Goal: Task Accomplishment & Management: Complete application form

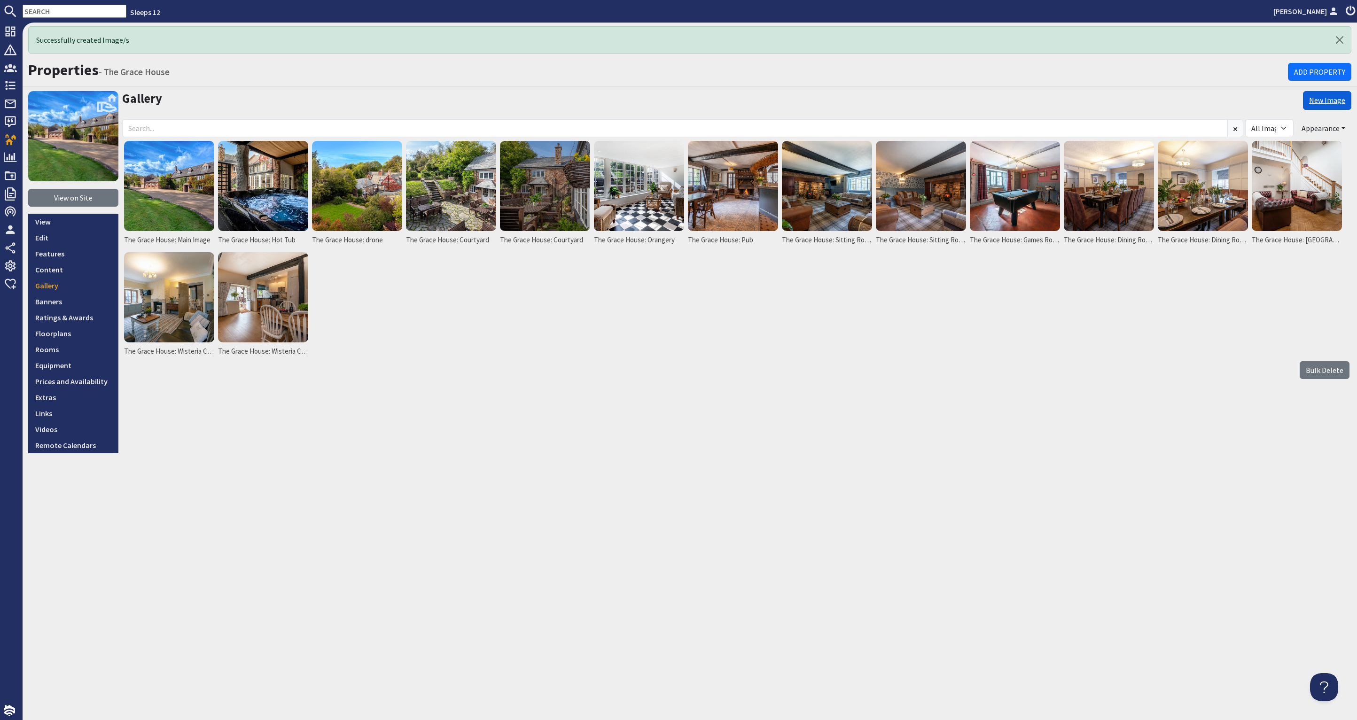
click at [1338, 101] on link "New Image" at bounding box center [1327, 100] width 48 height 19
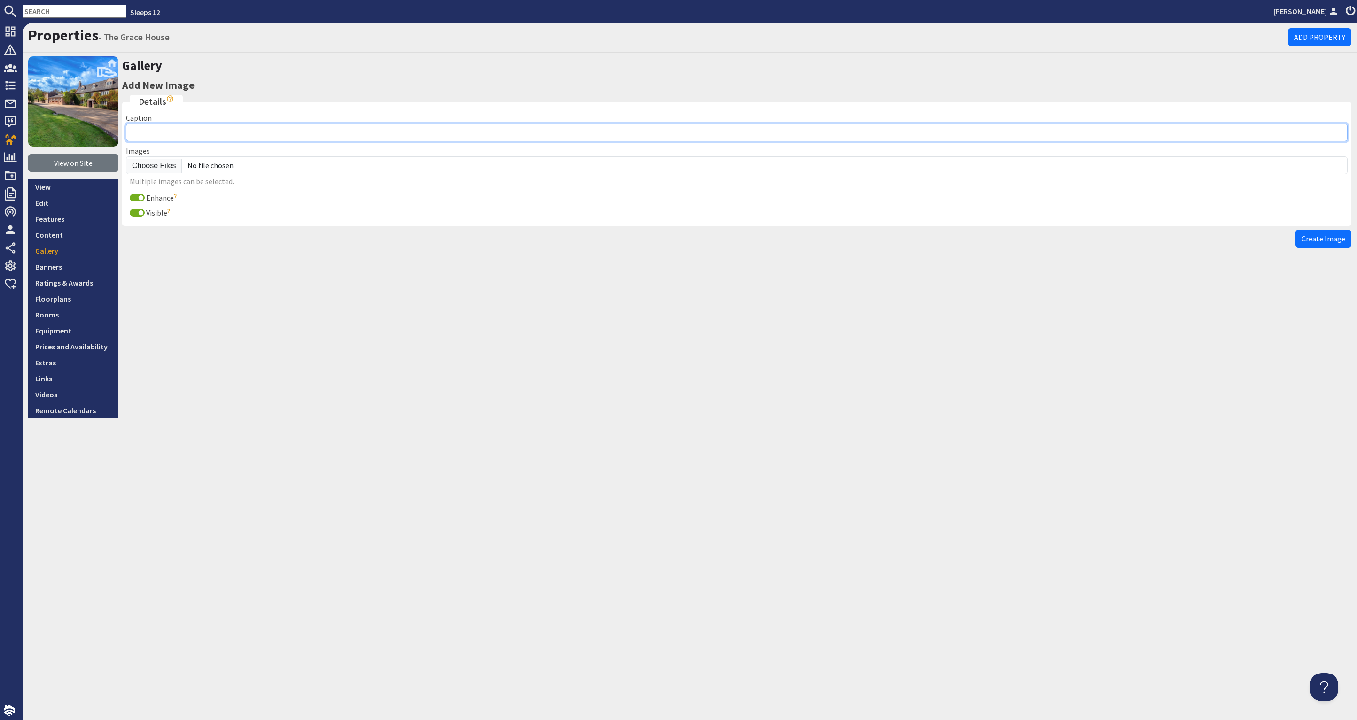
click at [173, 131] on input "Caption" at bounding box center [737, 133] width 1222 height 18
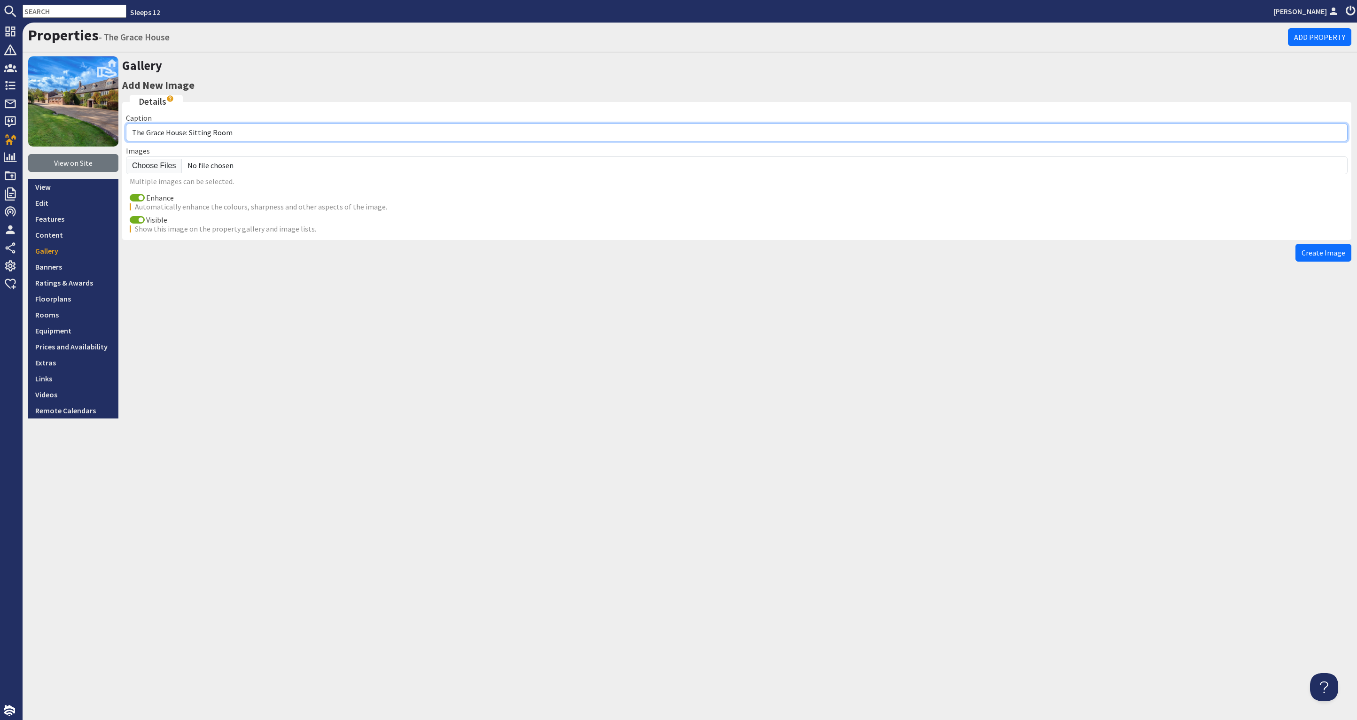
drag, startPoint x: 236, startPoint y: 130, endPoint x: 190, endPoint y: 133, distance: 46.6
click at [190, 133] on input "The Grace House: Sitting Room" at bounding box center [737, 133] width 1222 height 18
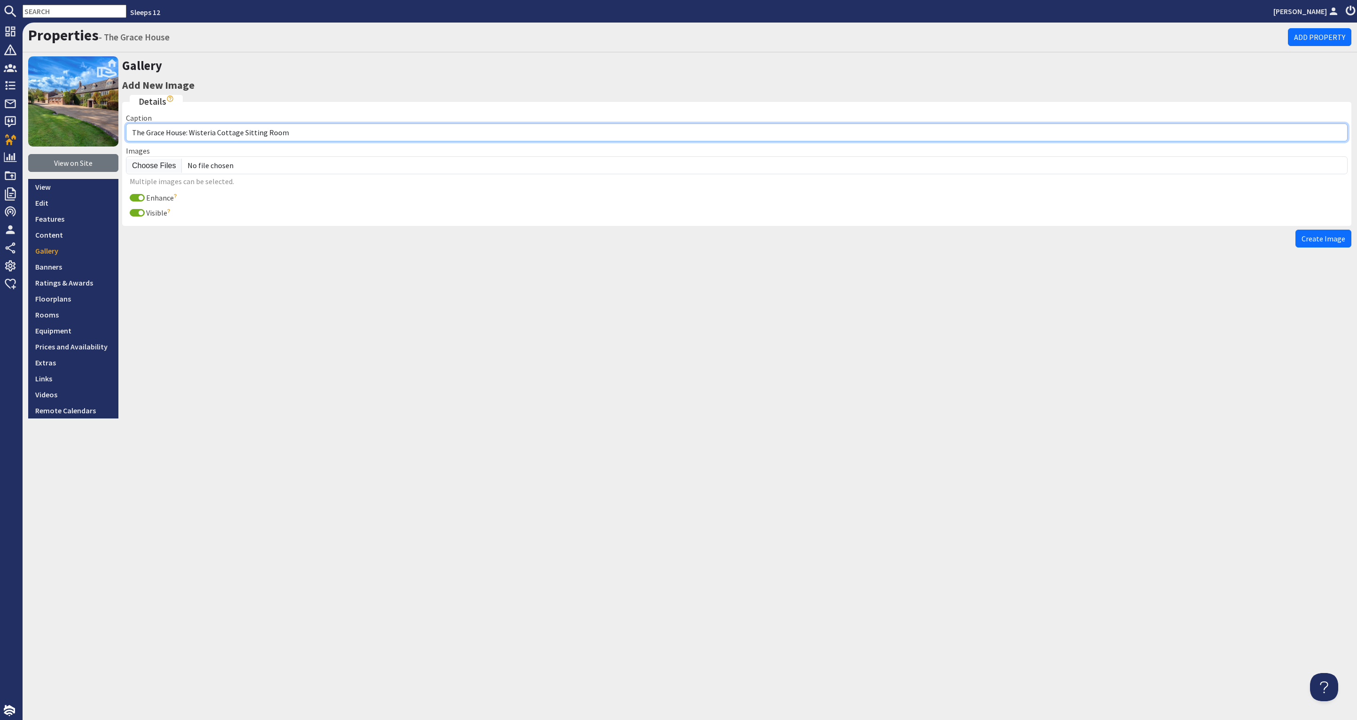
drag, startPoint x: 283, startPoint y: 133, endPoint x: 243, endPoint y: 133, distance: 40.0
click at [243, 133] on input "The Grace House: Wisteria Cottage Sitting Room" at bounding box center [737, 133] width 1222 height 18
type input "The Grace House: Wisteria Cottage Kitchen"
drag, startPoint x: 137, startPoint y: 196, endPoint x: 157, endPoint y: 172, distance: 30.7
click at [137, 196] on input "Enhance" at bounding box center [137, 198] width 15 height 8
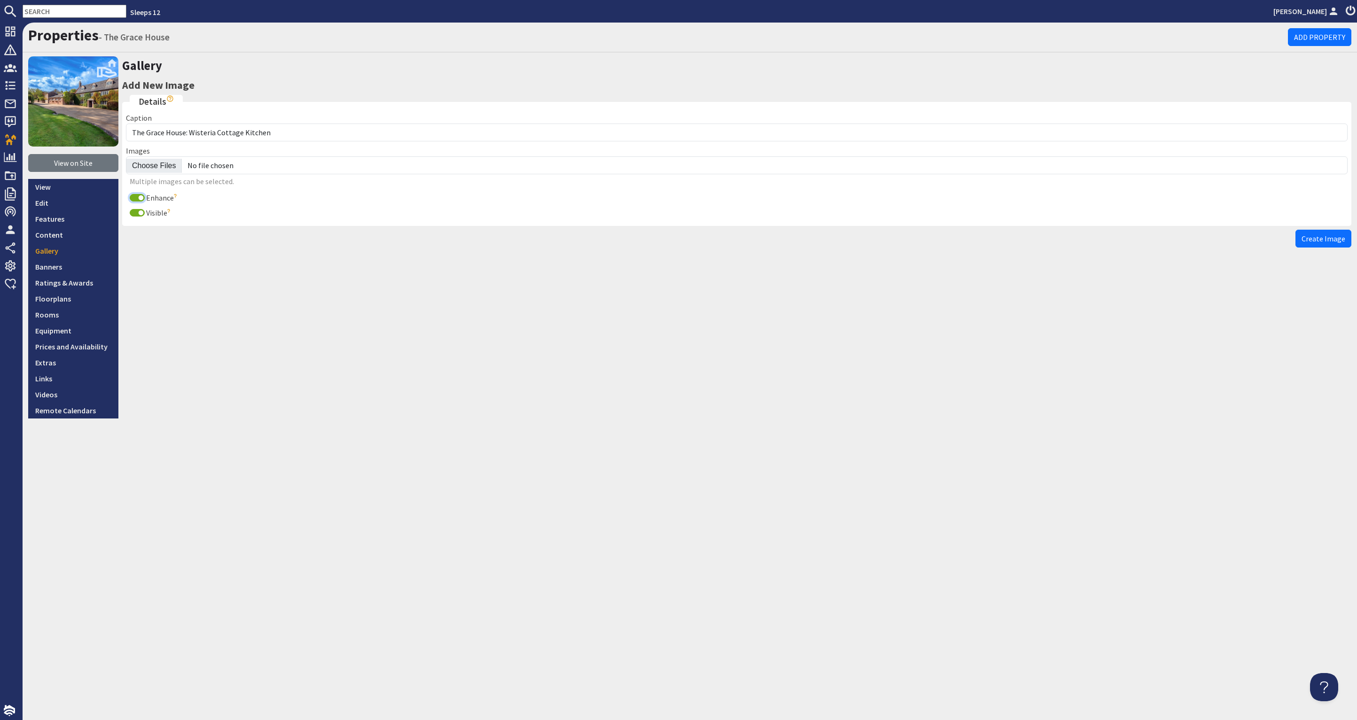
checkbox input "false"
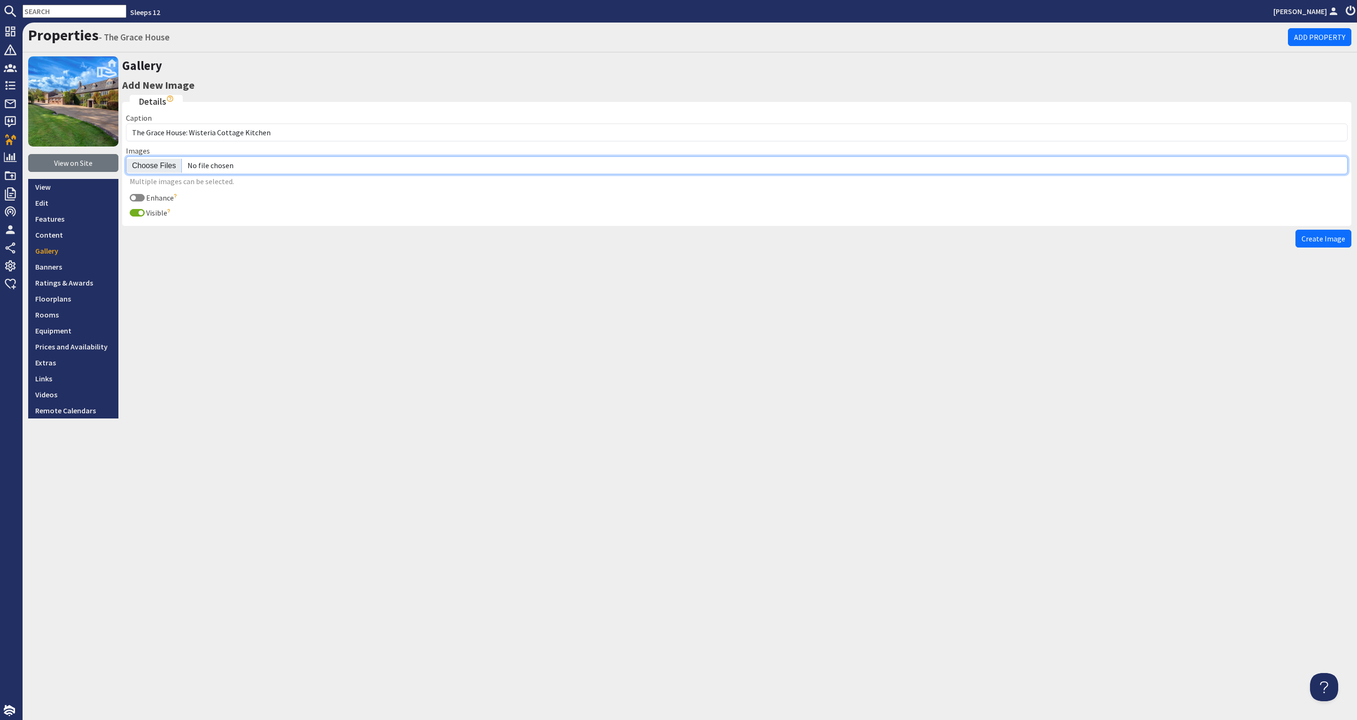
click at [161, 163] on input "file" at bounding box center [737, 166] width 1222 height 18
type input "C:\fakepath\the-grace-house-holiday-home-group-accommodation-[GEOGRAPHIC_DATA]-…"
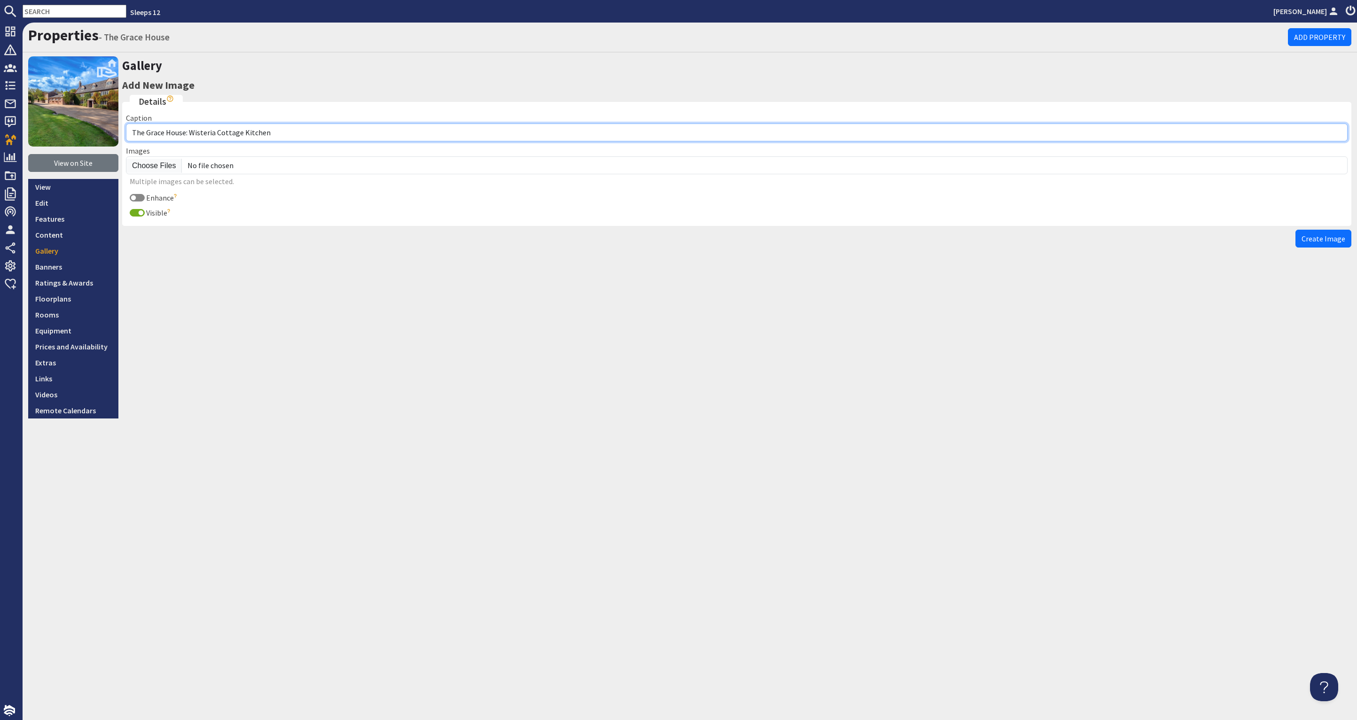
drag, startPoint x: 241, startPoint y: 132, endPoint x: 188, endPoint y: 134, distance: 52.7
click at [188, 134] on input "The Grace House: Wisteria Cottage Kitchen" at bounding box center [737, 133] width 1222 height 18
click at [231, 131] on input "The Grace House: Kitchen" at bounding box center [737, 133] width 1222 height 18
type input "The Grace House: Kitchen - which is being replaced this year"
click at [1324, 240] on span "Create Image" at bounding box center [1324, 238] width 44 height 9
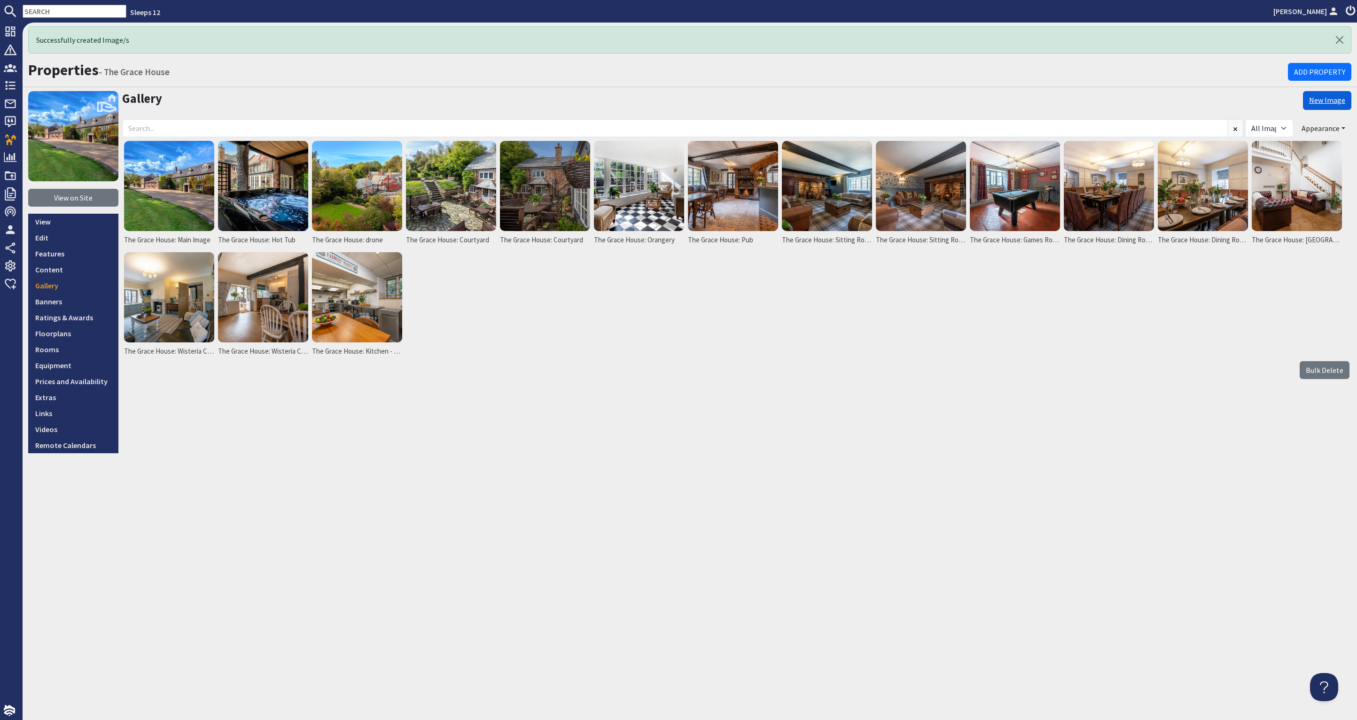
click at [1320, 99] on link "New Image" at bounding box center [1327, 100] width 48 height 19
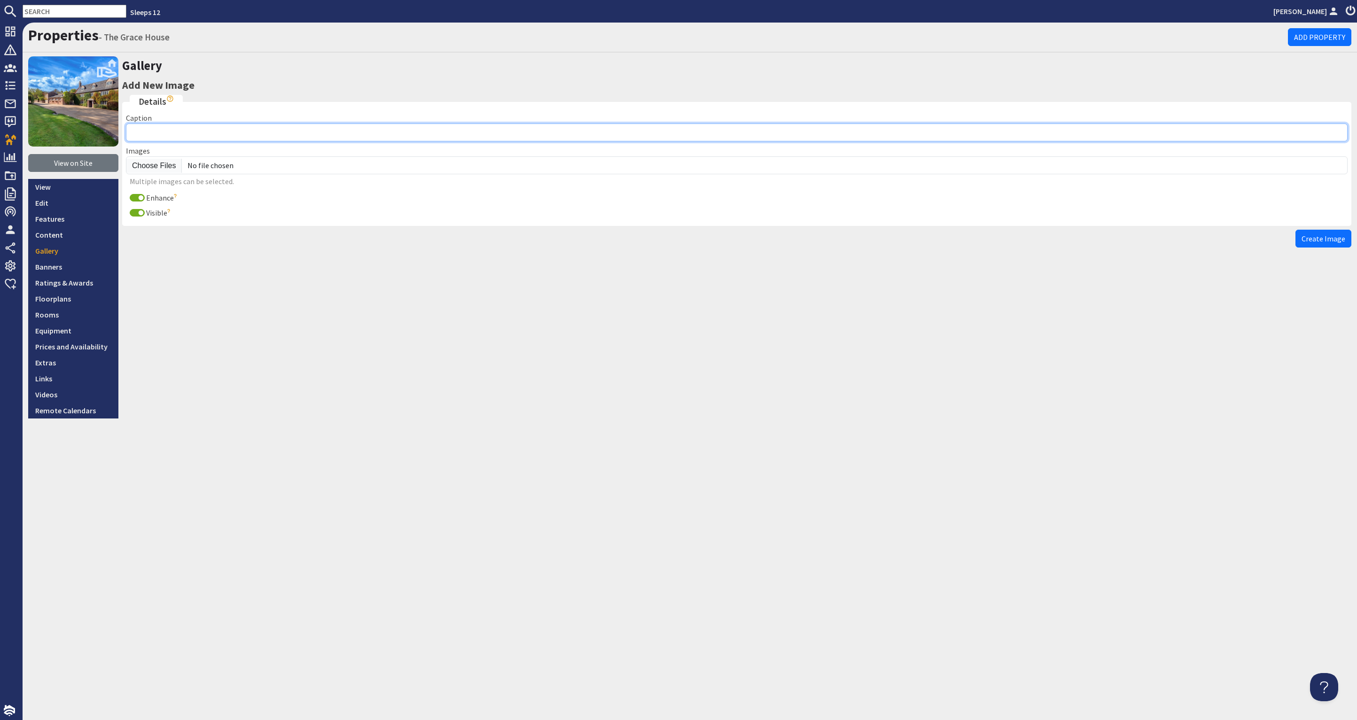
click at [159, 133] on input "Caption" at bounding box center [737, 133] width 1222 height 18
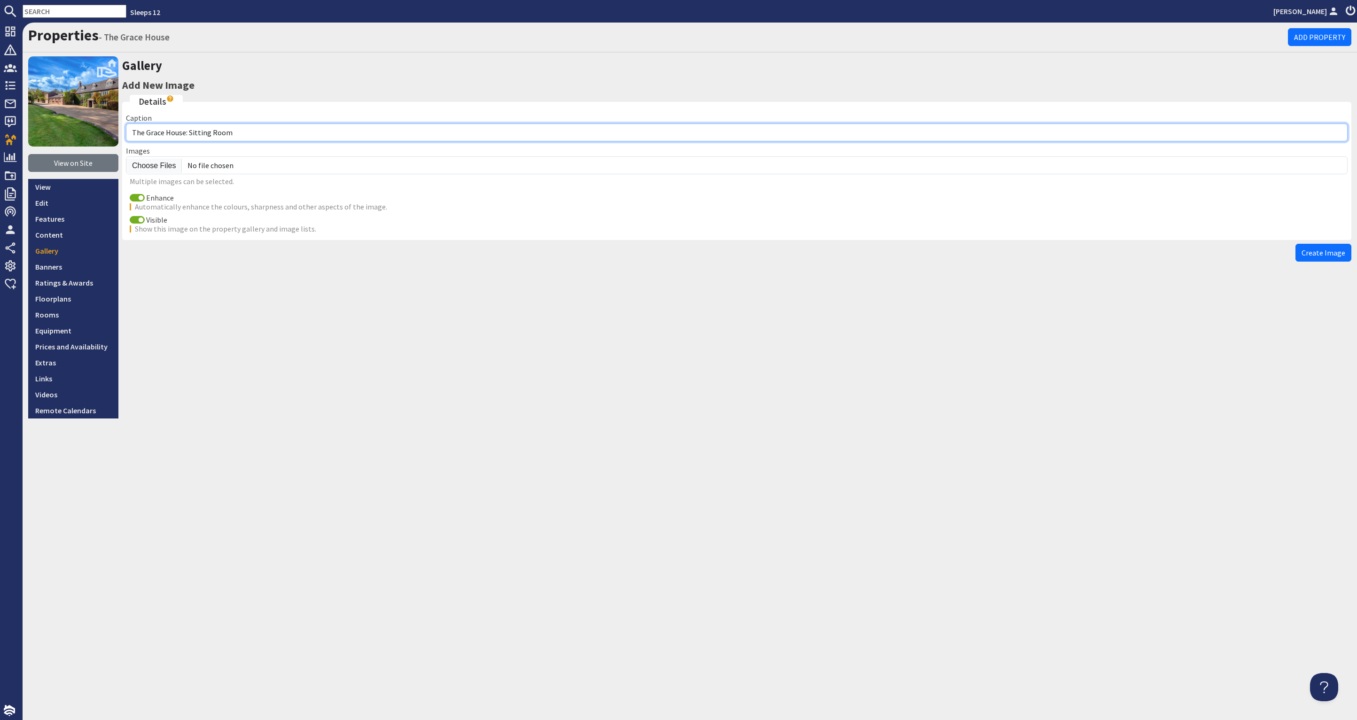
drag, startPoint x: 213, startPoint y: 132, endPoint x: 189, endPoint y: 133, distance: 23.5
click at [189, 133] on input "The Grace House: Sitting Room" at bounding box center [737, 133] width 1222 height 18
type input "The Grace House: downstairs WC"
click at [137, 196] on input "Enhance" at bounding box center [137, 198] width 15 height 8
checkbox input "false"
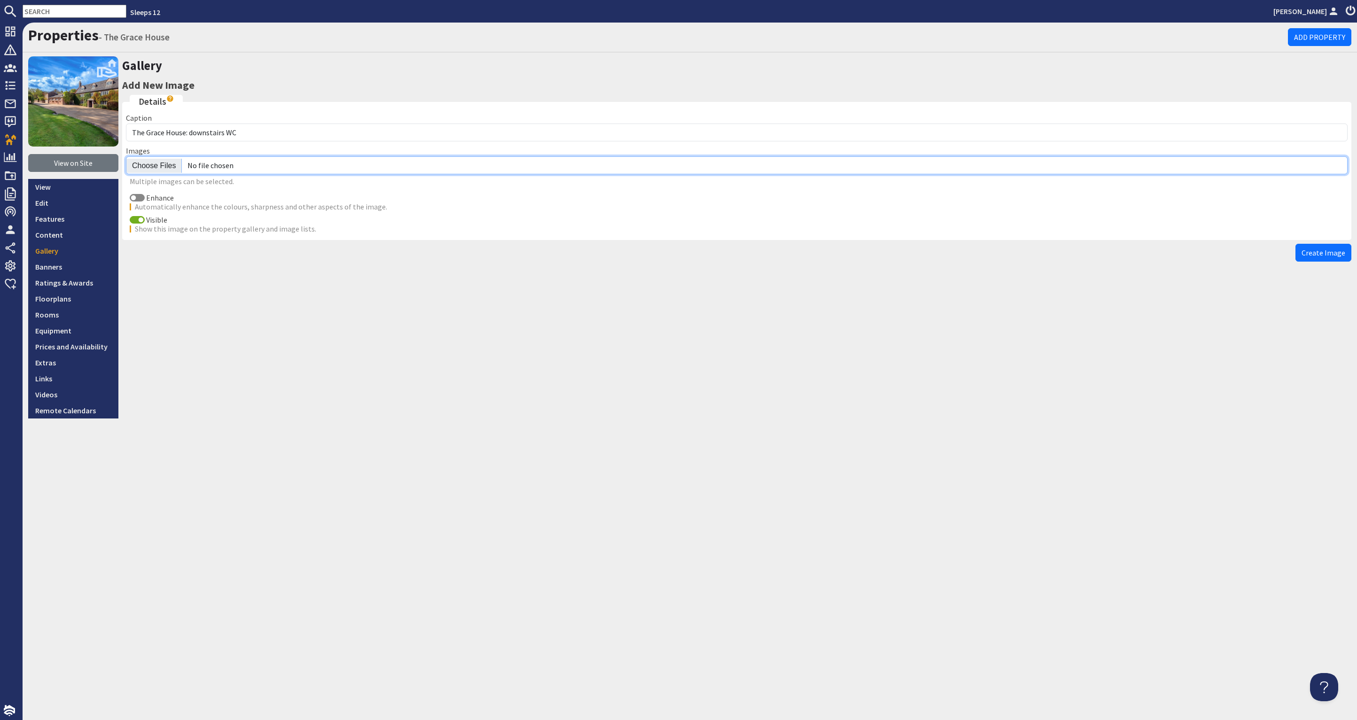
click at [154, 165] on input "file" at bounding box center [737, 166] width 1222 height 18
type input "C:\fakepath\the-grace-house-holiday-home-group-accommodation-[GEOGRAPHIC_DATA]-…"
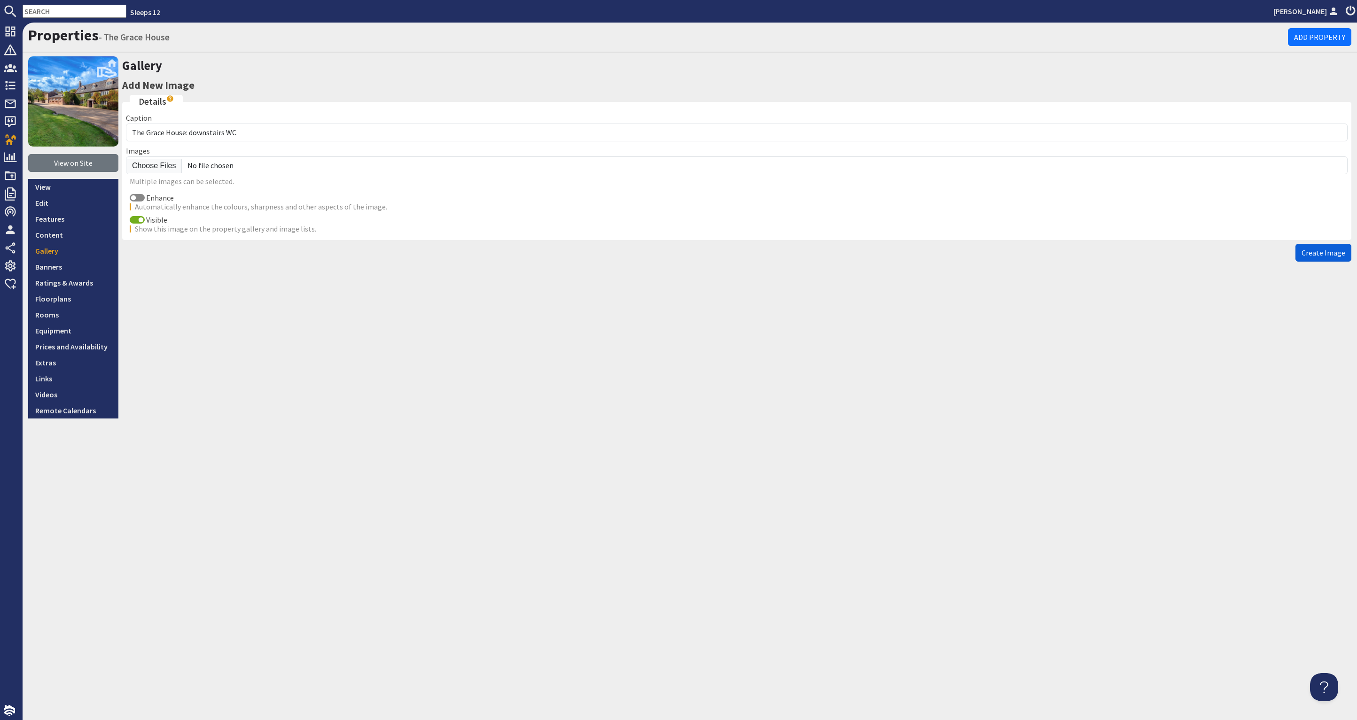
click at [1328, 251] on span "Create Image" at bounding box center [1324, 252] width 44 height 9
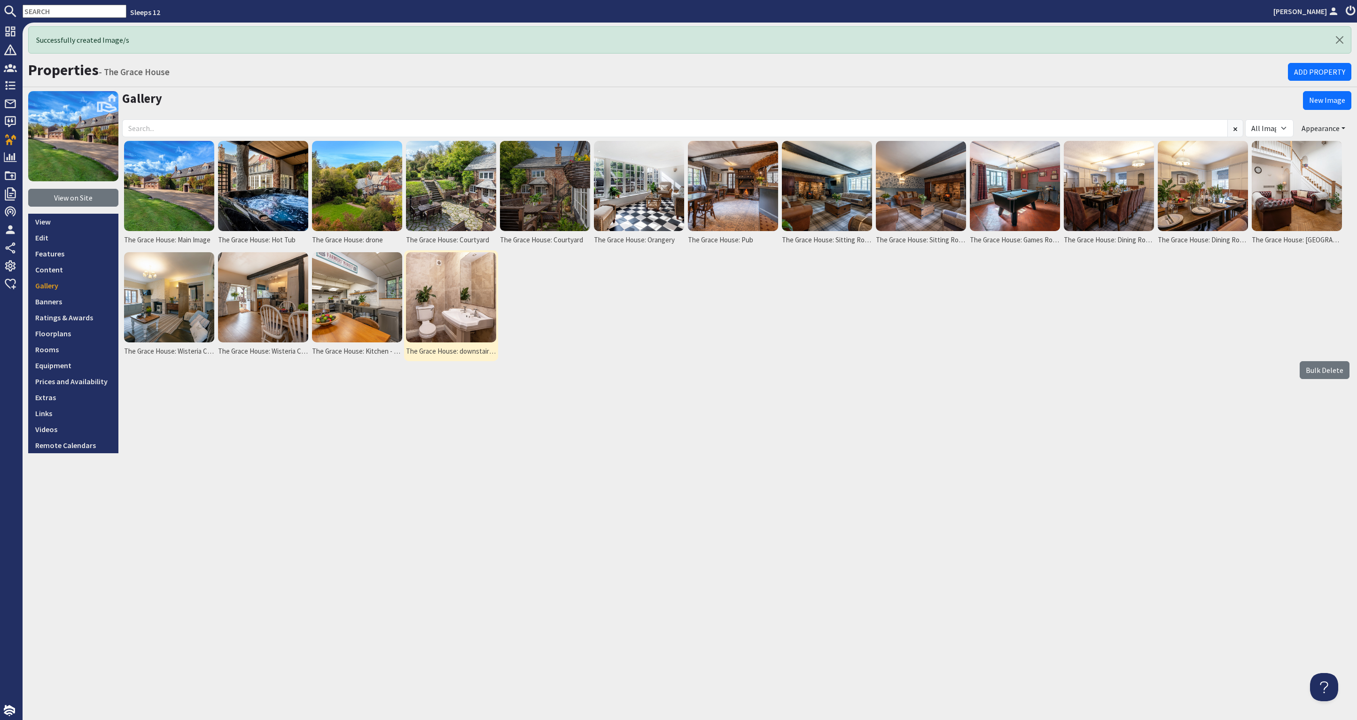
click at [441, 312] on img at bounding box center [451, 297] width 90 height 90
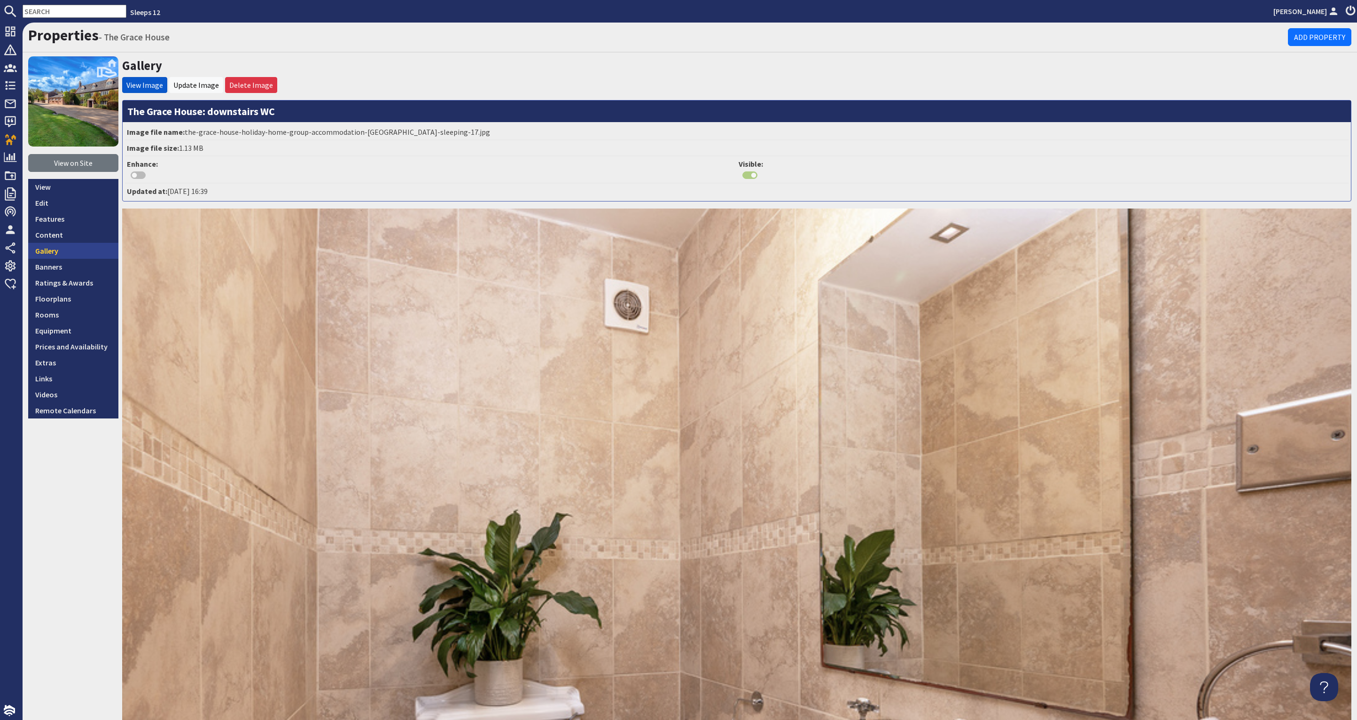
click at [76, 253] on link "Gallery" at bounding box center [73, 251] width 90 height 16
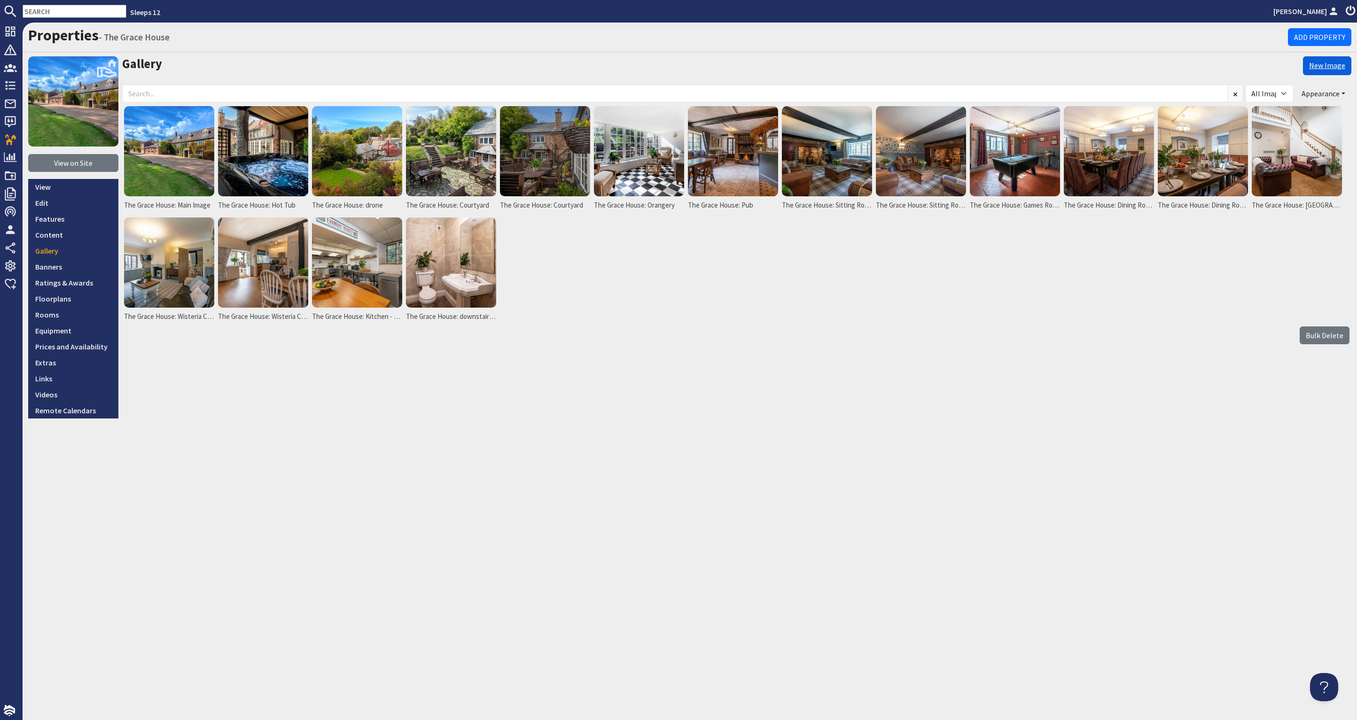
click at [1323, 67] on link "New Image" at bounding box center [1327, 65] width 48 height 19
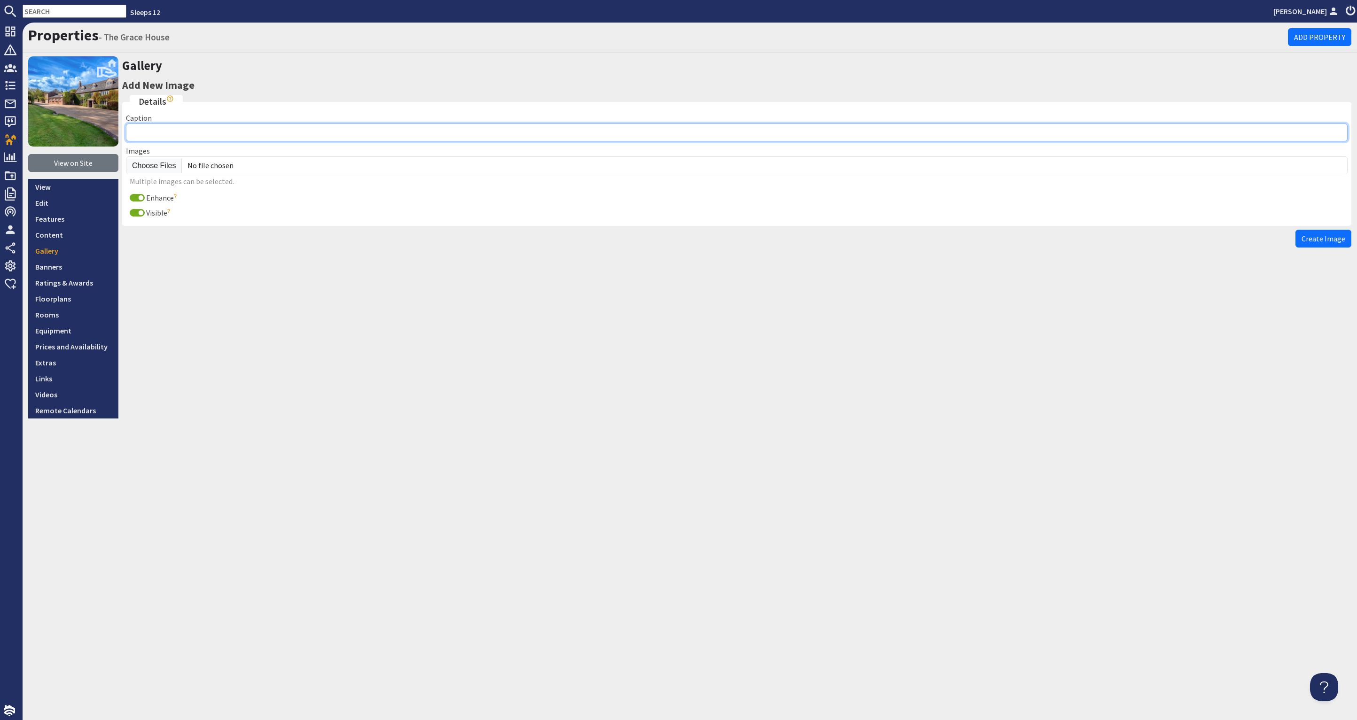
click at [186, 132] on input "Caption" at bounding box center [737, 133] width 1222 height 18
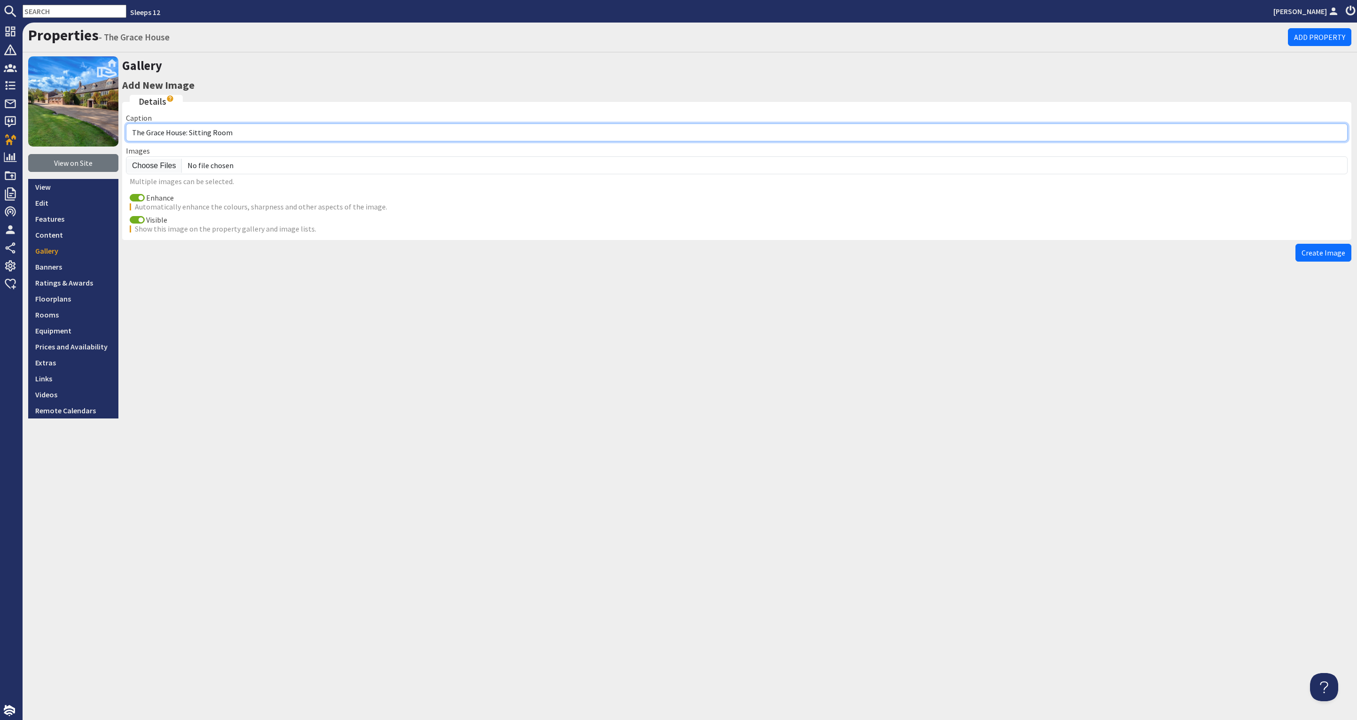
drag, startPoint x: 227, startPoint y: 131, endPoint x: 190, endPoint y: 131, distance: 36.7
click at [190, 131] on input "The Grace House: Sitting Room" at bounding box center [737, 133] width 1222 height 18
type input "The Grace House: Bedroom 1"
click at [139, 199] on input "Enhance" at bounding box center [137, 198] width 15 height 8
checkbox input "false"
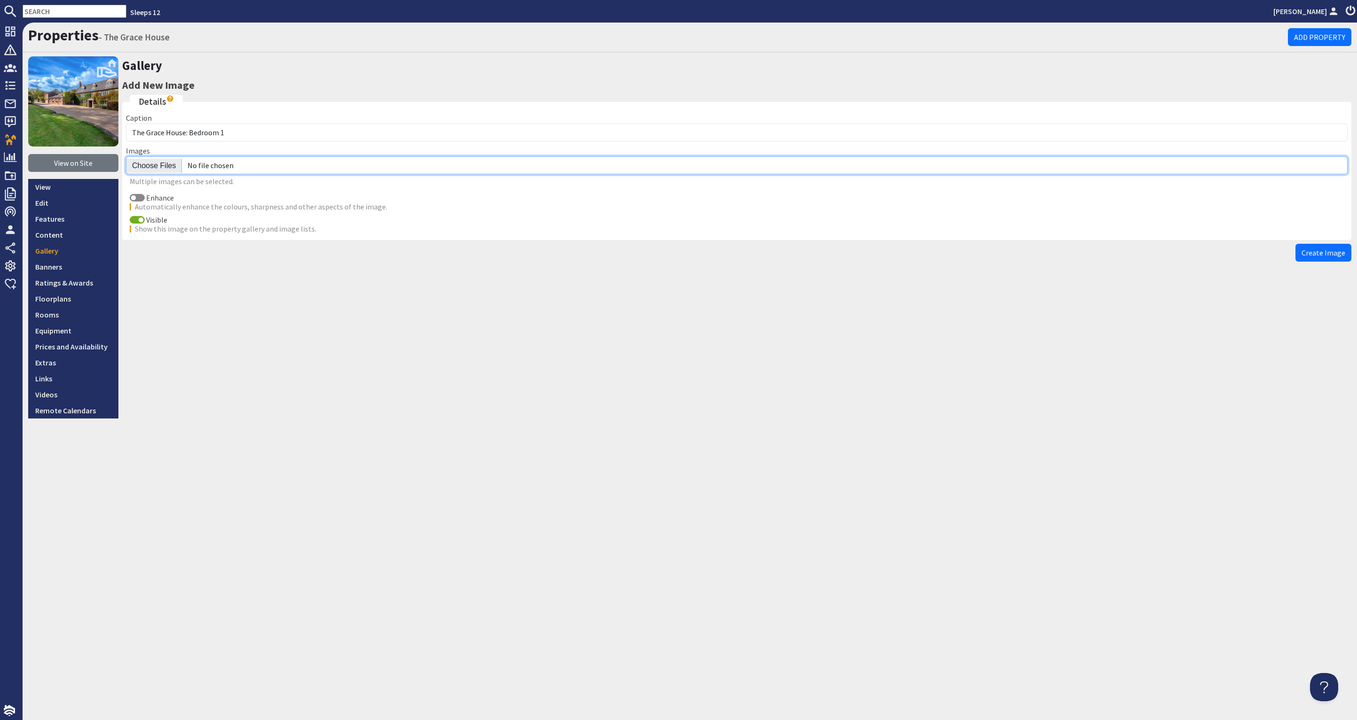
click at [152, 160] on input "file" at bounding box center [737, 166] width 1222 height 18
type input "C:\fakepath\the-grace-house-holiday-home-group-accommodation-somerset-sleeping-…"
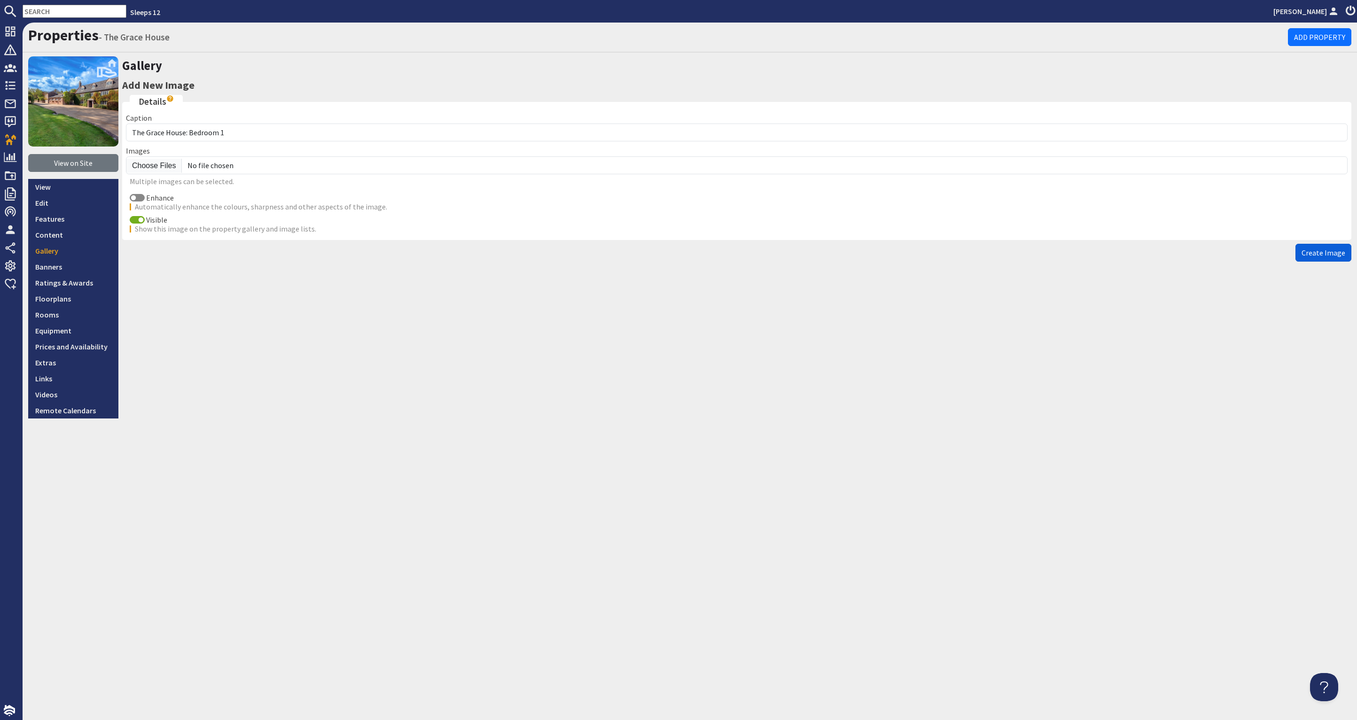
click at [1313, 249] on span "Create Image" at bounding box center [1324, 252] width 44 height 9
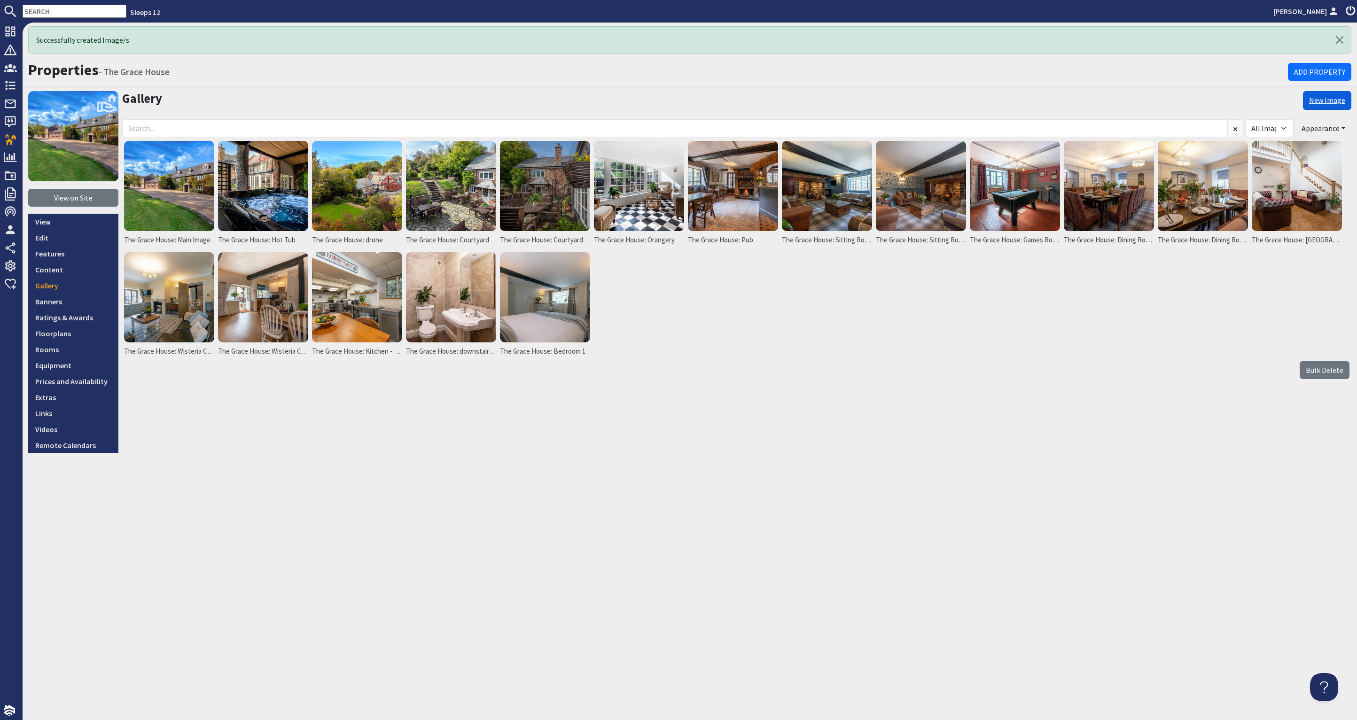
click at [1327, 98] on link "New Image" at bounding box center [1327, 100] width 48 height 19
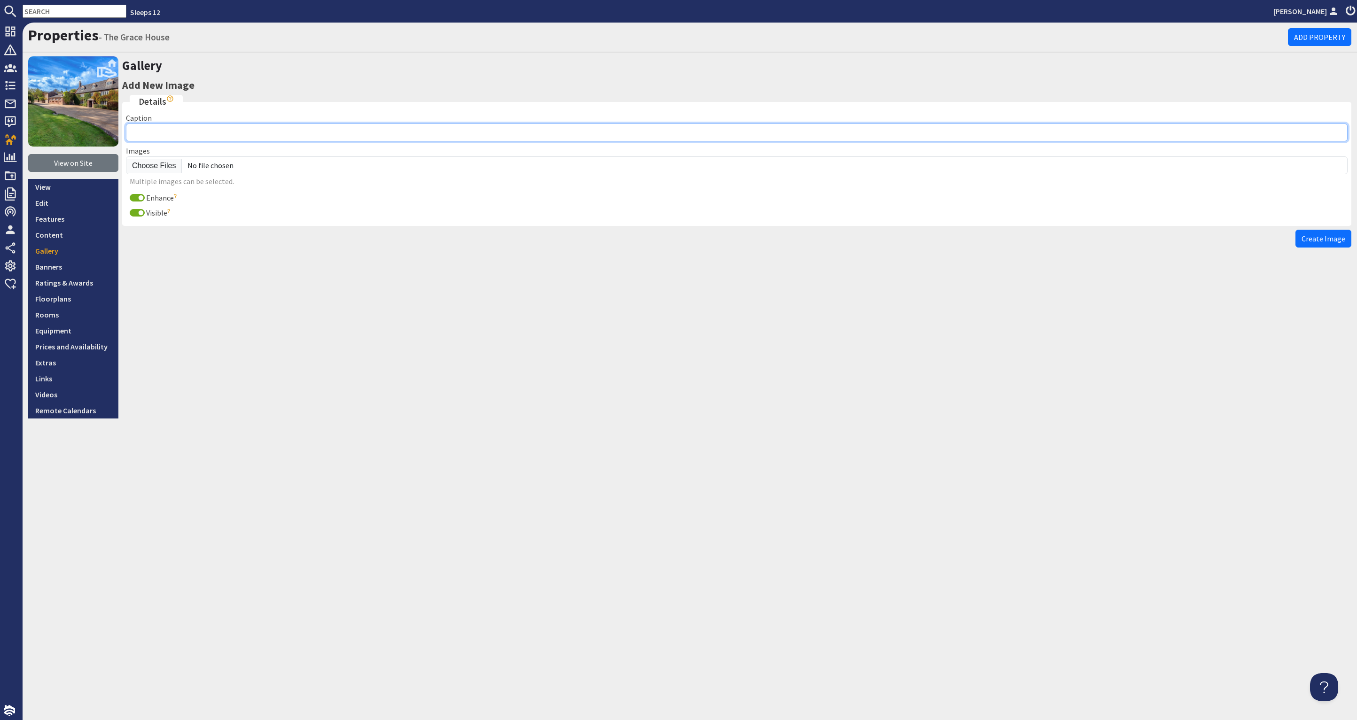
click at [219, 132] on input "Caption" at bounding box center [737, 133] width 1222 height 18
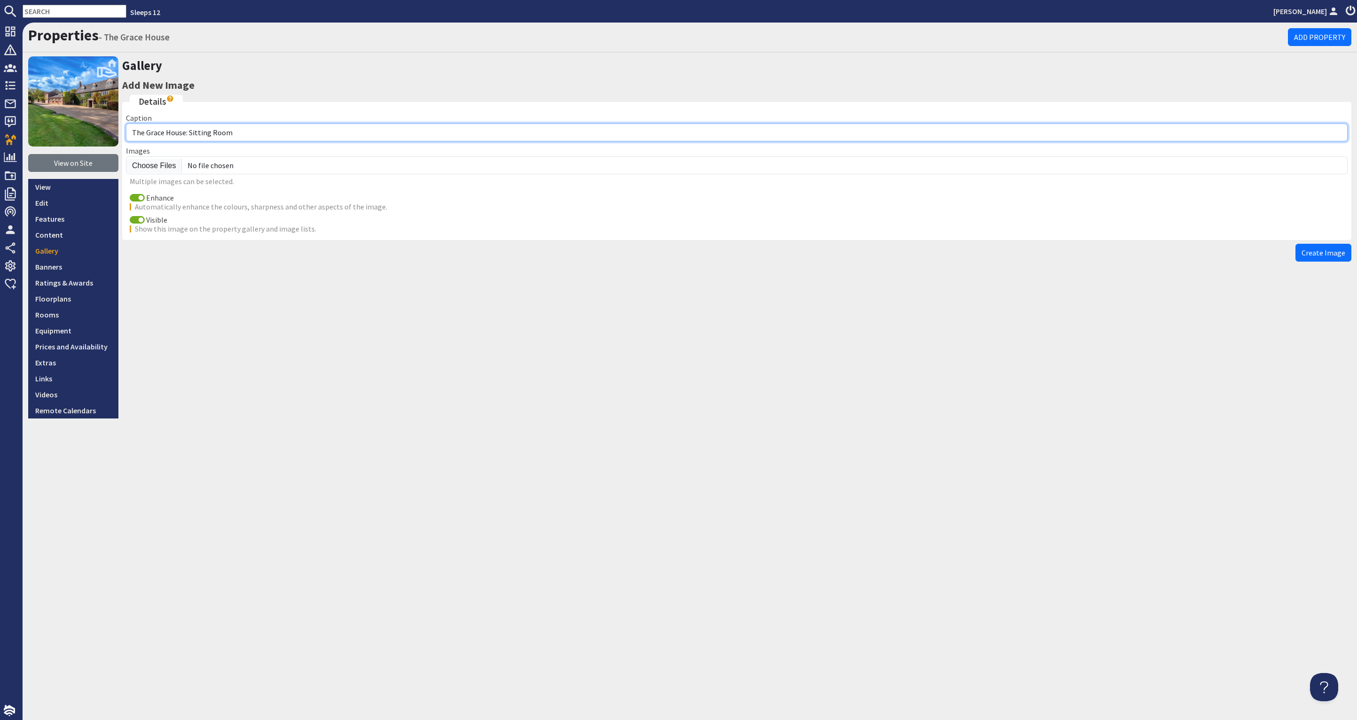
drag, startPoint x: 234, startPoint y: 133, endPoint x: 257, endPoint y: 133, distance: 23.0
click at [189, 134] on input "The Grace House: Sitting Room" at bounding box center [737, 133] width 1222 height 18
type input "The Grace House: Bedroom 1 family room"
click at [136, 202] on span "Automatically enhance the colours, sharpness and other aspects of the image." at bounding box center [261, 206] width 252 height 9
click at [136, 197] on input "Enhance" at bounding box center [137, 198] width 15 height 8
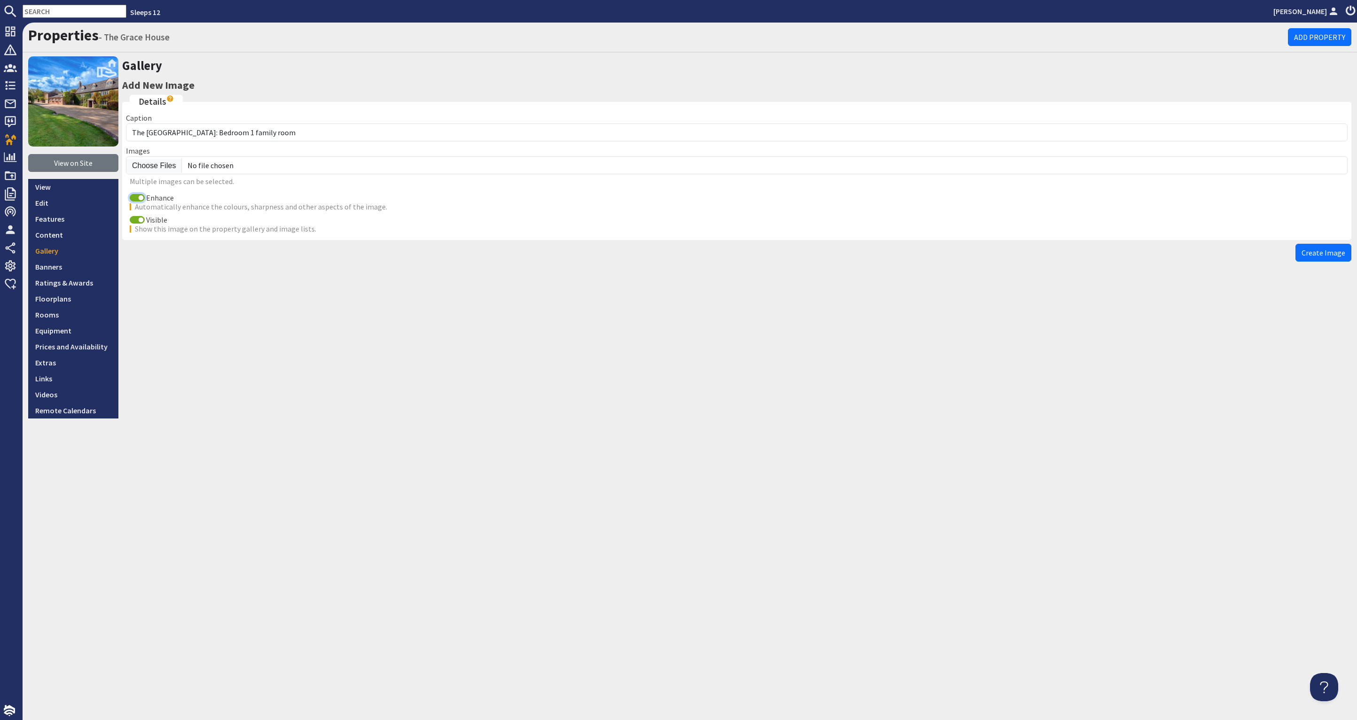
checkbox input "false"
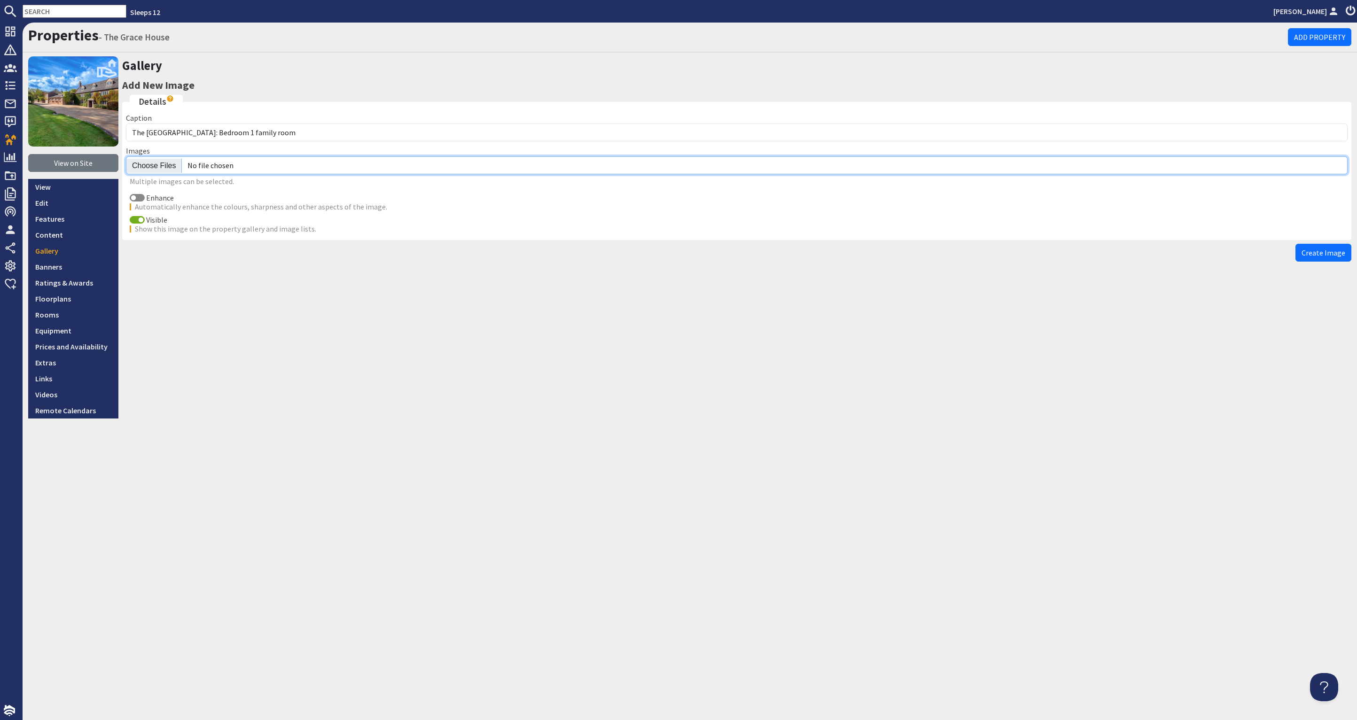
click at [146, 164] on input "file" at bounding box center [737, 166] width 1222 height 18
type input "C:\fakepath\the-grace-house-holiday-home-group-accommodation-somerset-sleeping-…"
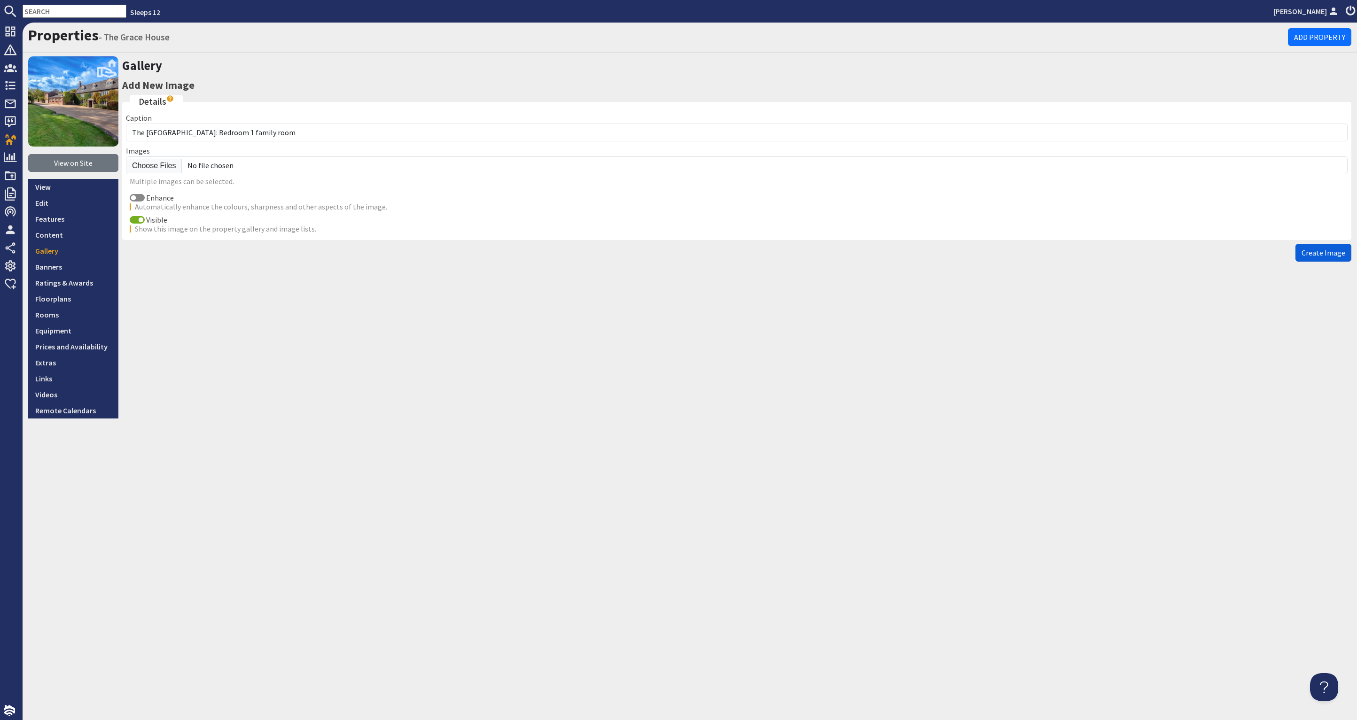
click at [1316, 251] on span "Create Image" at bounding box center [1324, 252] width 44 height 9
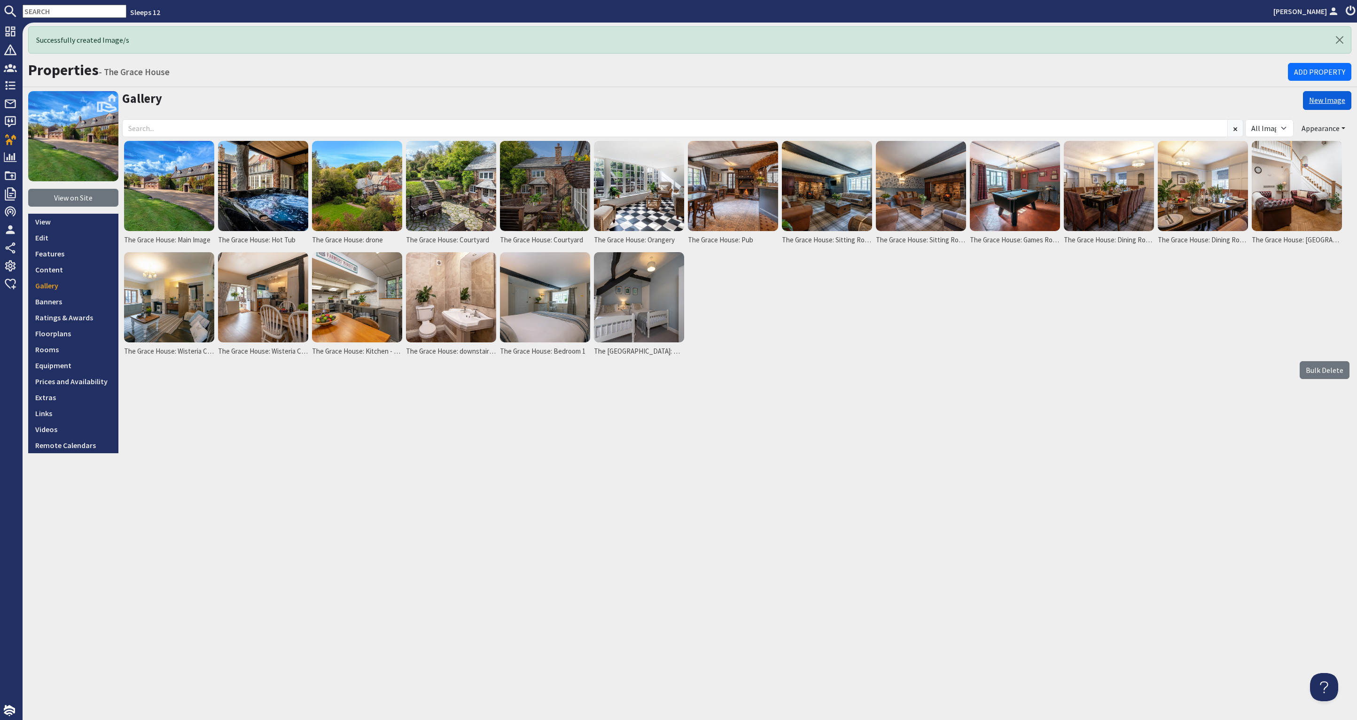
click at [1330, 94] on link "New Image" at bounding box center [1327, 100] width 48 height 19
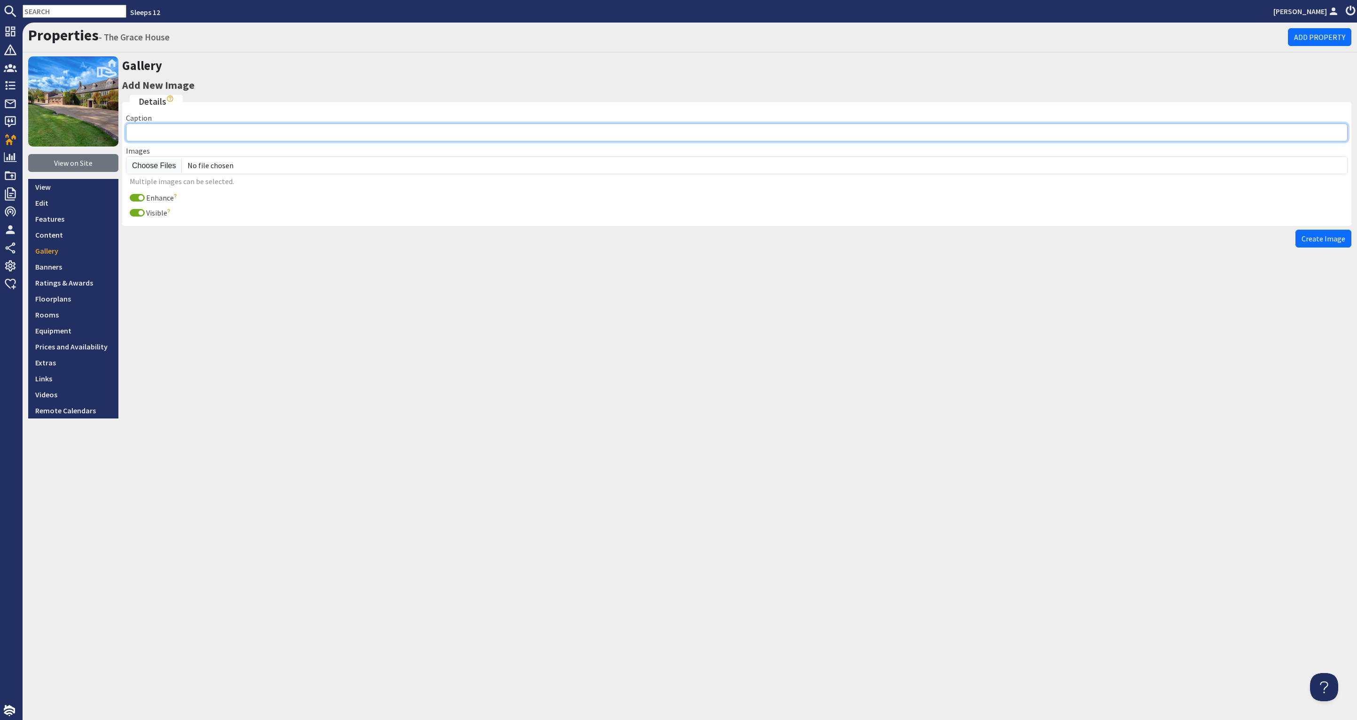
click at [160, 130] on input "Caption" at bounding box center [737, 133] width 1222 height 18
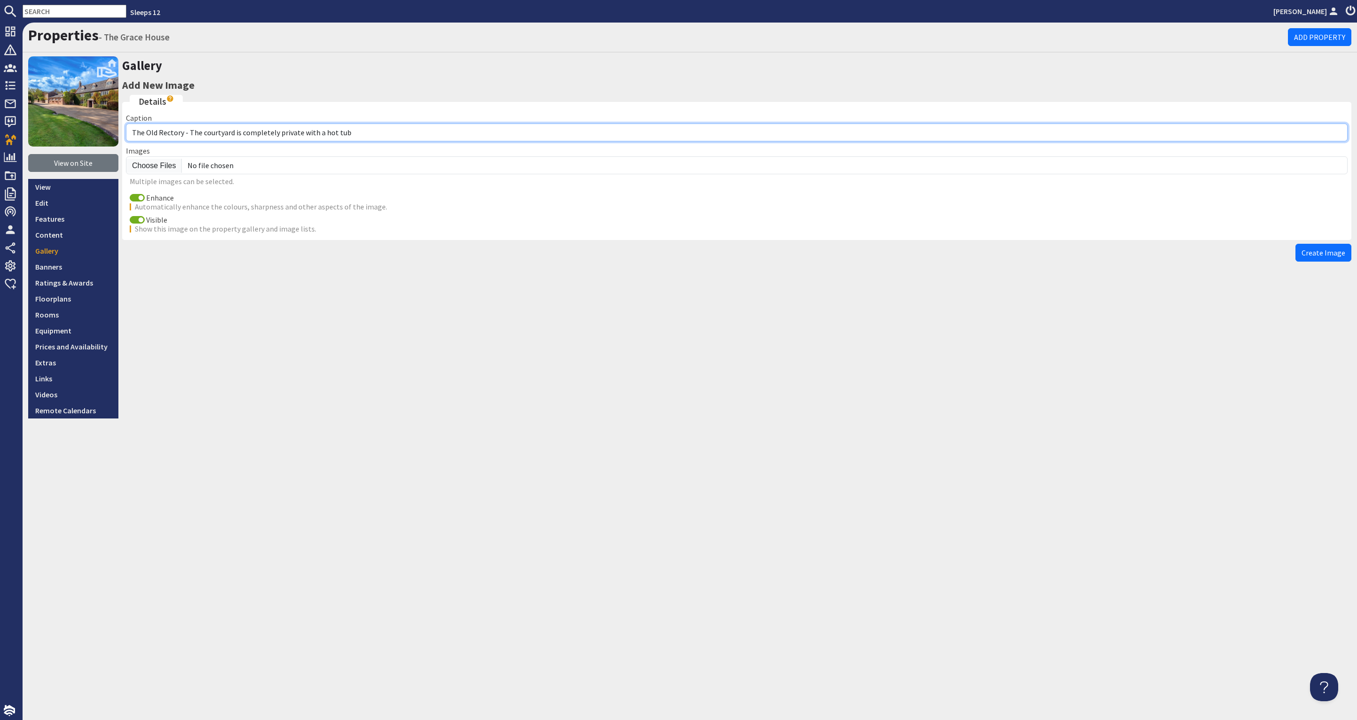
drag, startPoint x: 362, startPoint y: 131, endPoint x: 117, endPoint y: 136, distance: 244.4
click at [117, 136] on div "View on Site View Edit Features Content Gallery Banners Ratings & Awards Floorp…" at bounding box center [690, 237] width 1335 height 362
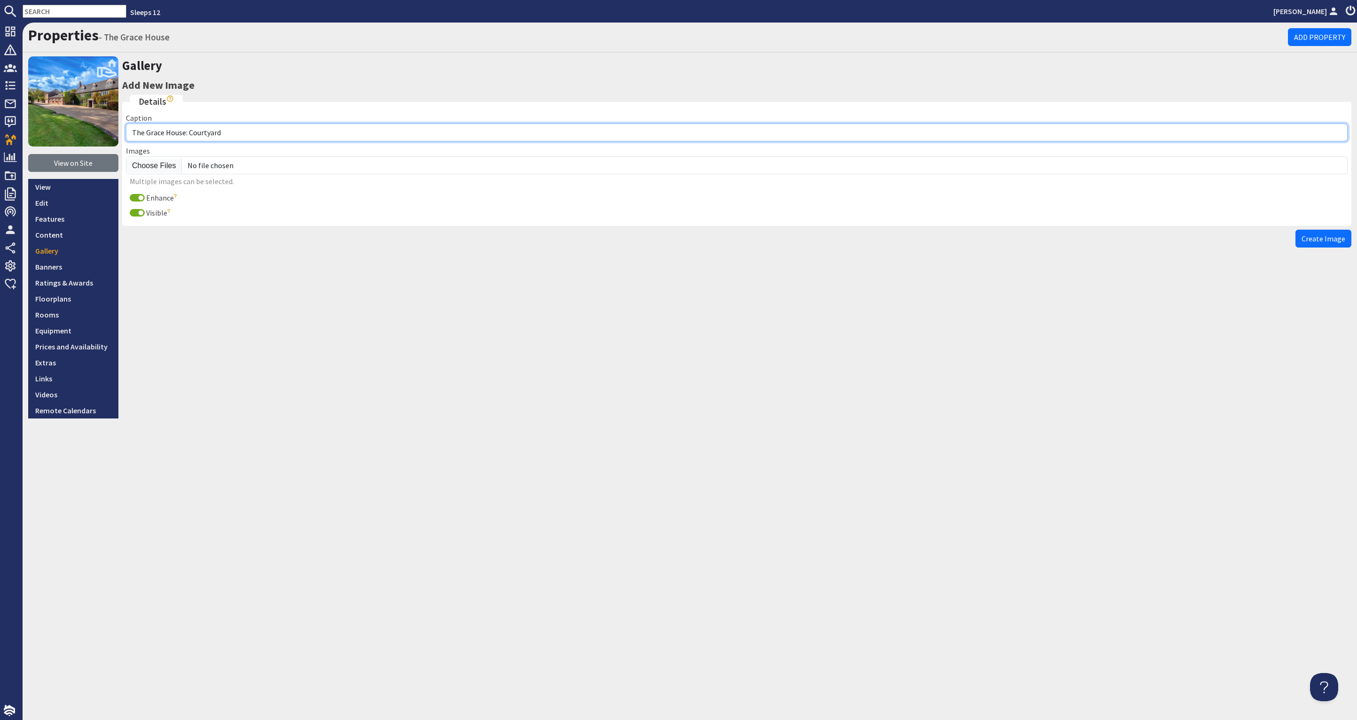
click at [189, 133] on input "The Grace House: Courtyard" at bounding box center [737, 133] width 1222 height 18
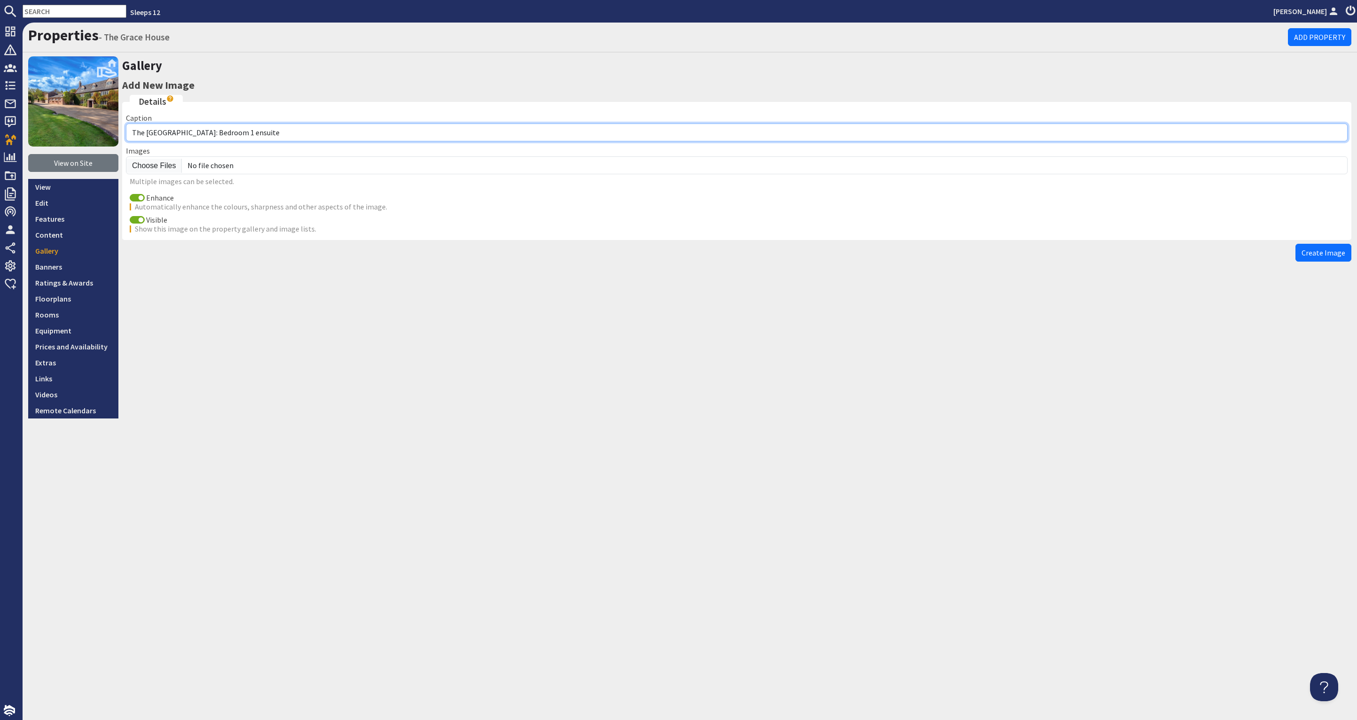
type input "The Grace House: Bedroom 1 ensuite"
click at [134, 197] on input "Enhance" at bounding box center [137, 198] width 15 height 8
checkbox input "false"
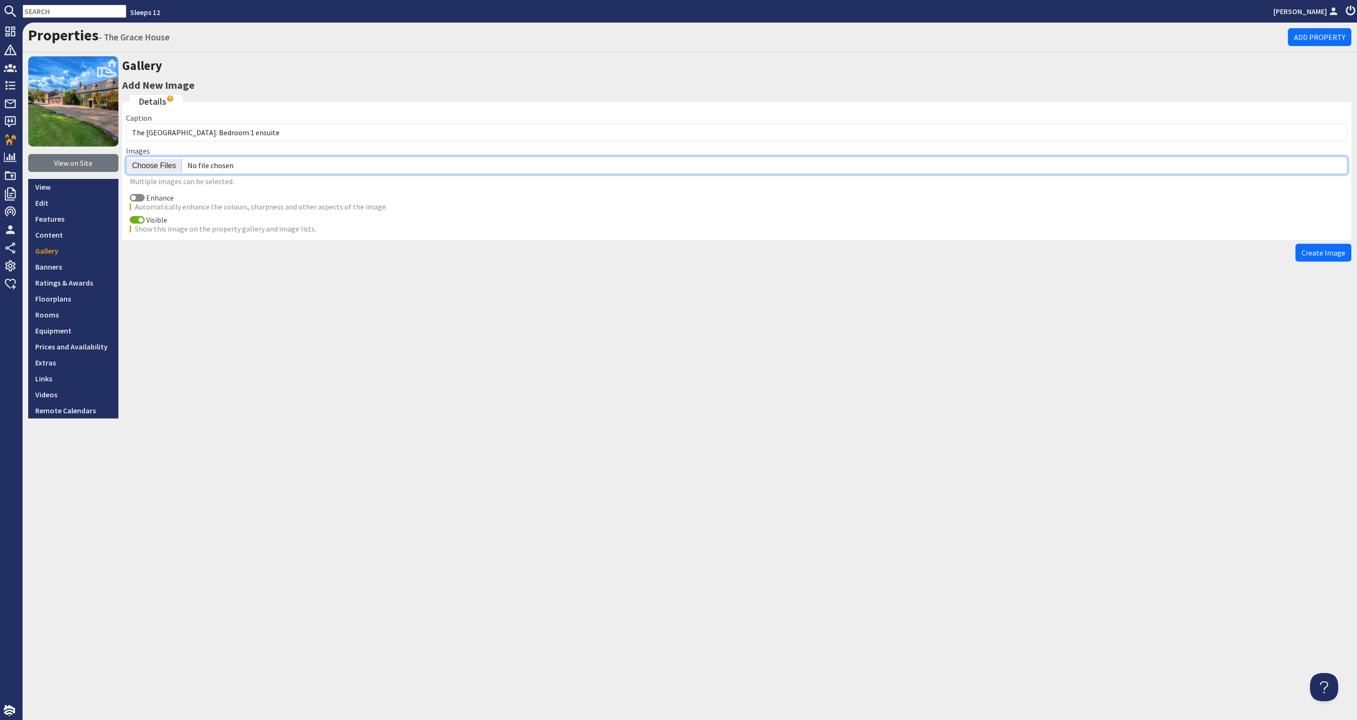
click at [164, 167] on input "file" at bounding box center [737, 166] width 1222 height 18
type input "C:\fakepath\the-grace-house-holiday-home-group-accommodation-somerset-sleeping-…"
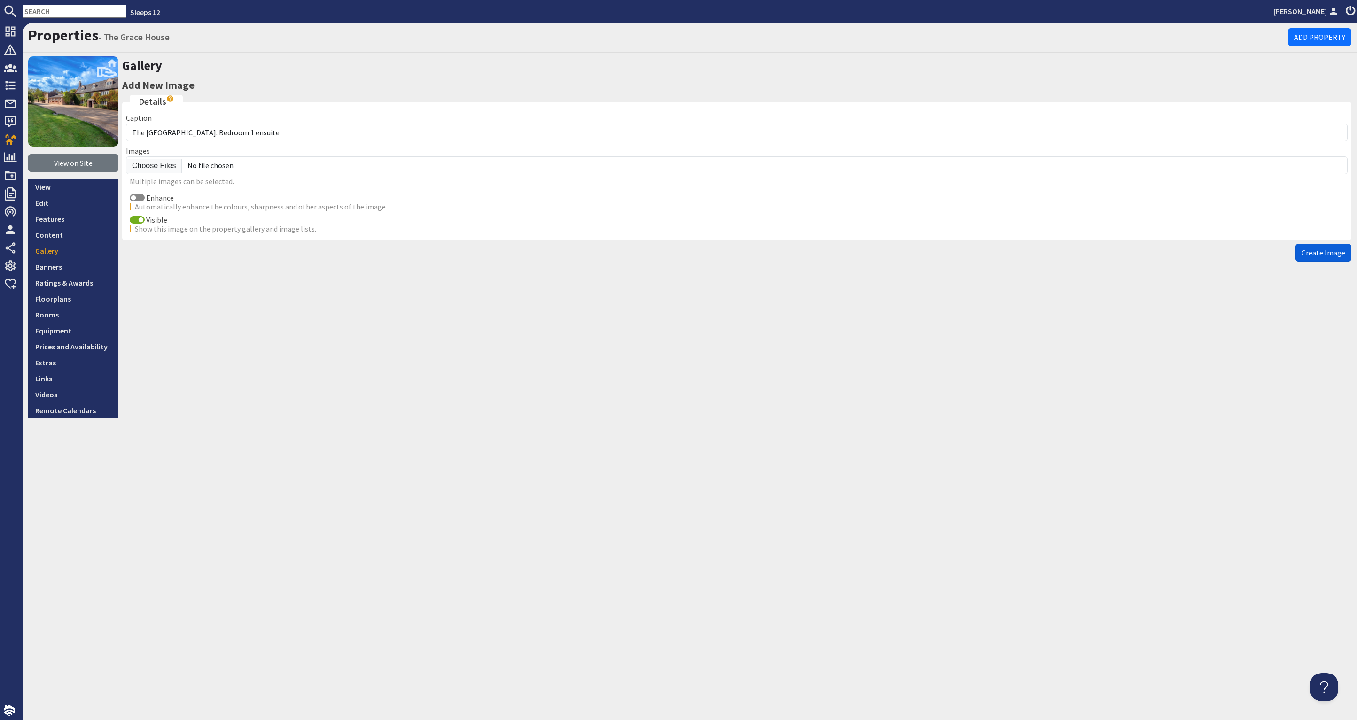
click at [1319, 253] on span "Create Image" at bounding box center [1324, 252] width 44 height 9
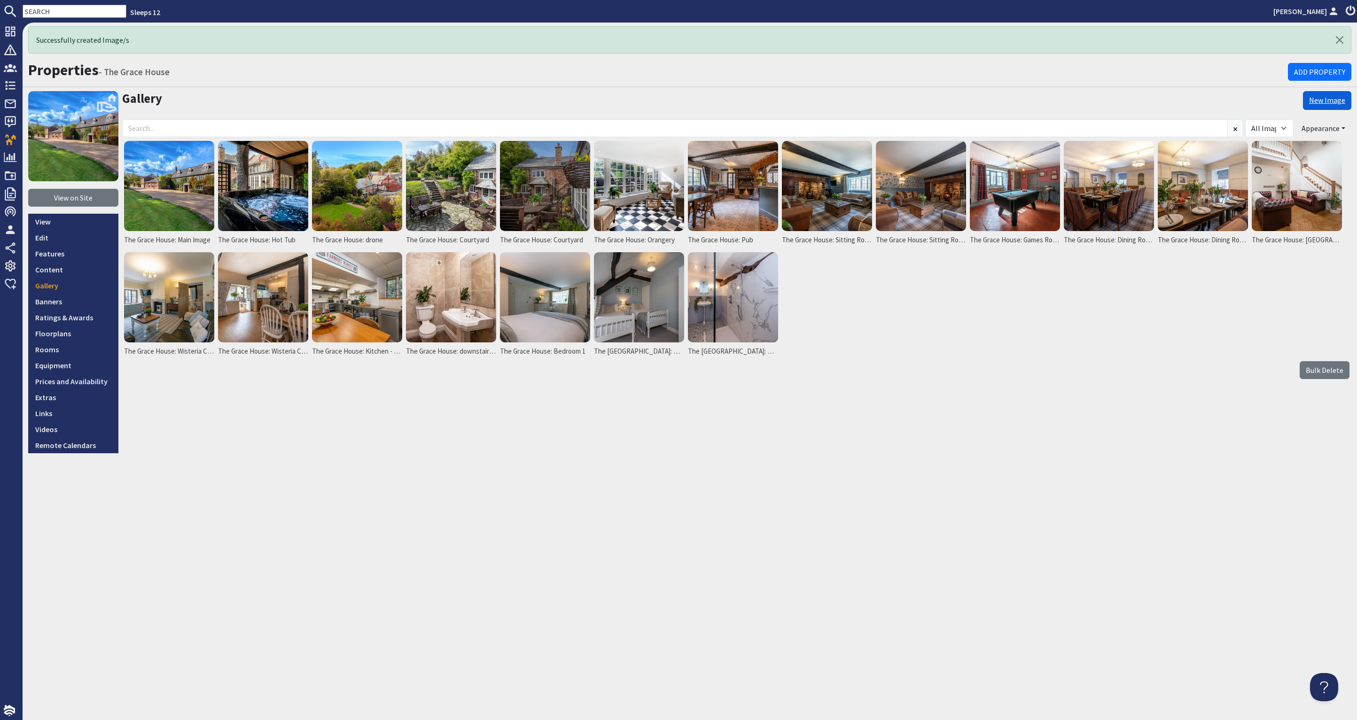
click at [1328, 96] on link "New Image" at bounding box center [1327, 100] width 48 height 19
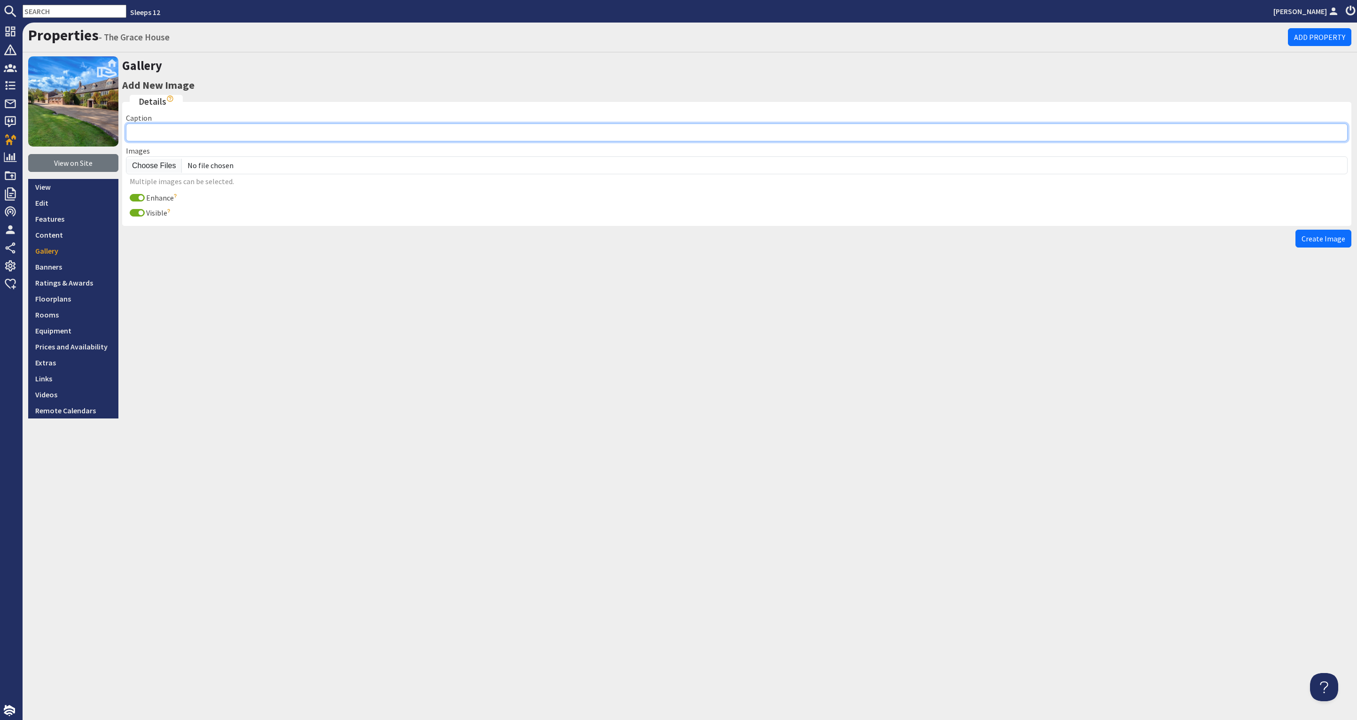
click at [219, 129] on input "Caption" at bounding box center [737, 133] width 1222 height 18
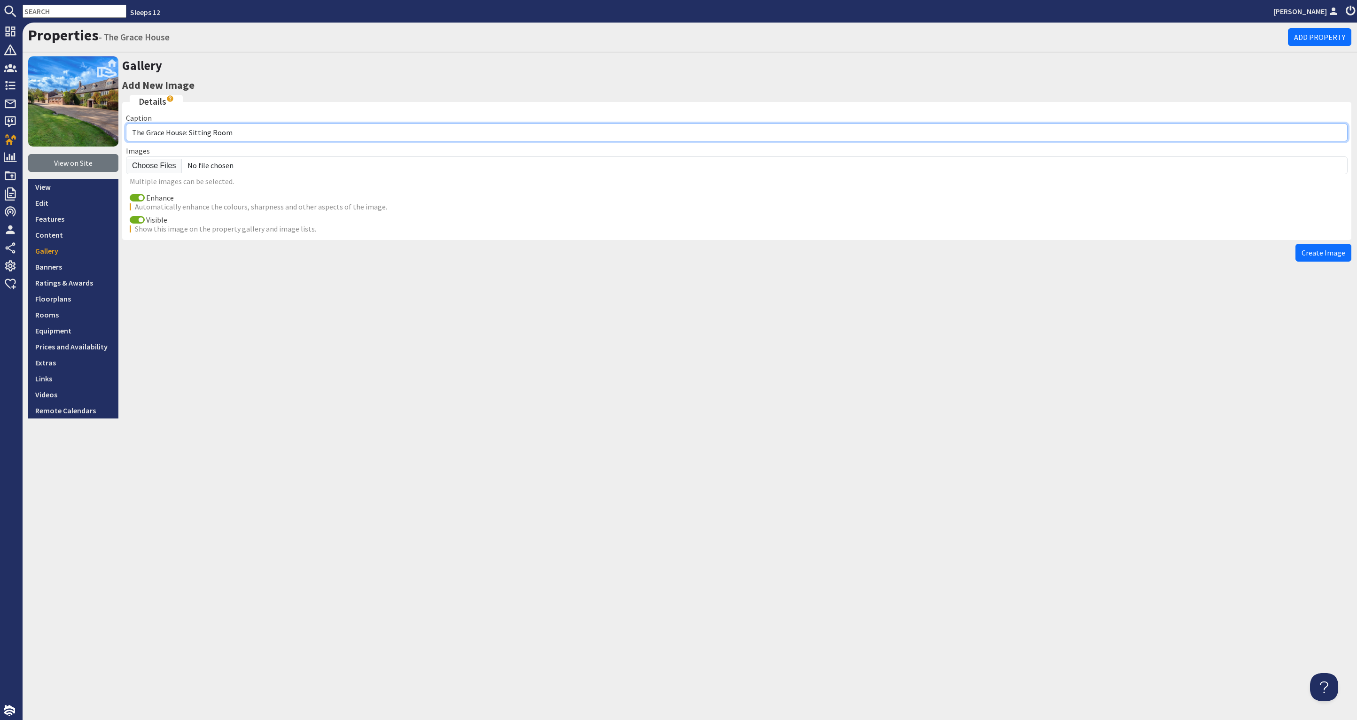
drag, startPoint x: 239, startPoint y: 129, endPoint x: 188, endPoint y: 133, distance: 50.9
click at [188, 133] on input "The Grace House: Sitting Room" at bounding box center [737, 133] width 1222 height 18
type input "The Grace House: Landing"
drag, startPoint x: 138, startPoint y: 196, endPoint x: 157, endPoint y: 180, distance: 25.7
click at [138, 196] on input "Enhance" at bounding box center [137, 198] width 15 height 8
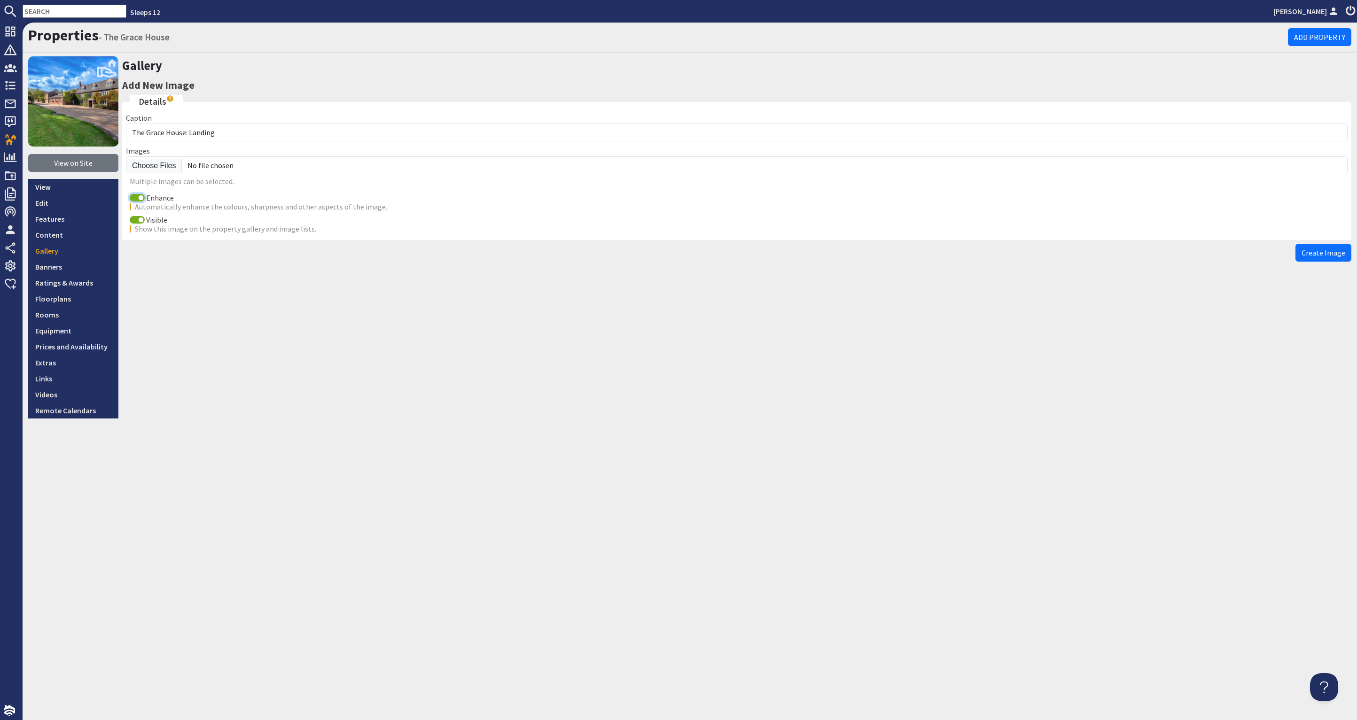
checkbox input "false"
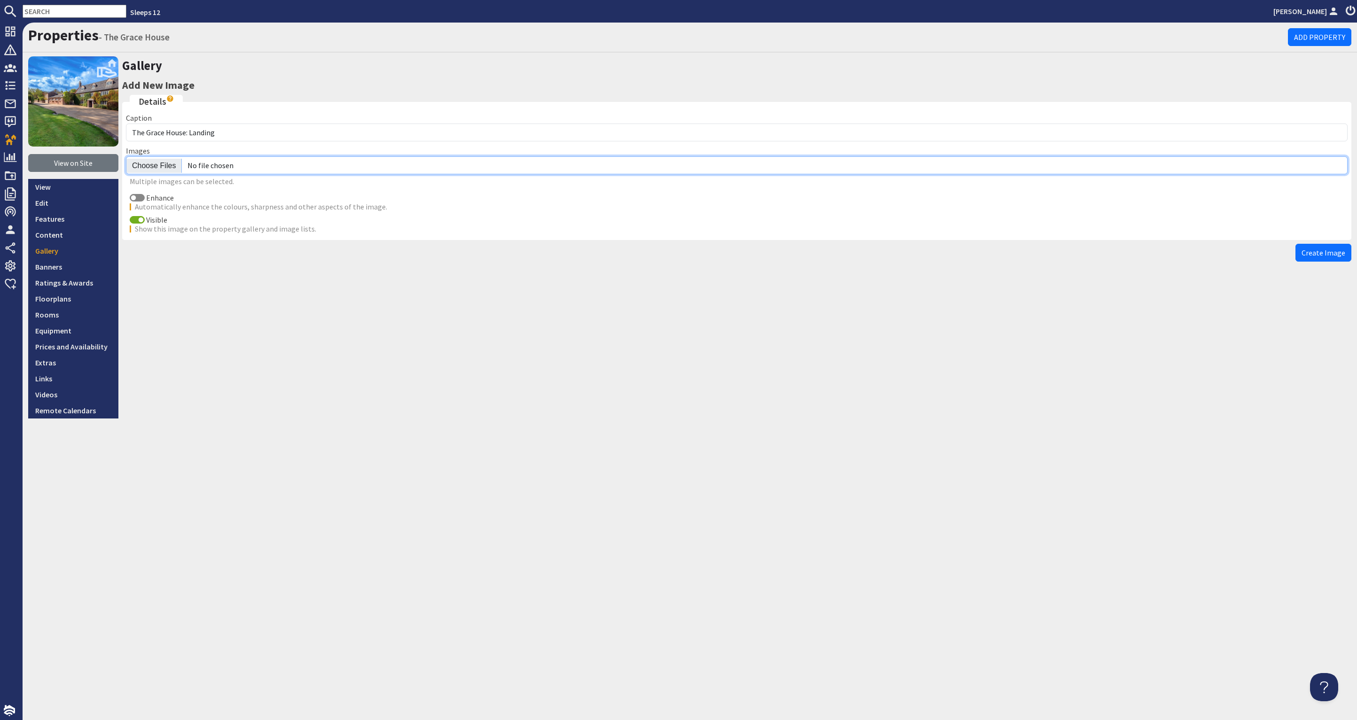
click at [160, 165] on input "file" at bounding box center [737, 166] width 1222 height 18
type input "C:\fakepath\the-grace-house-holiday-home-group-accommodation-somerset-sleeping-…"
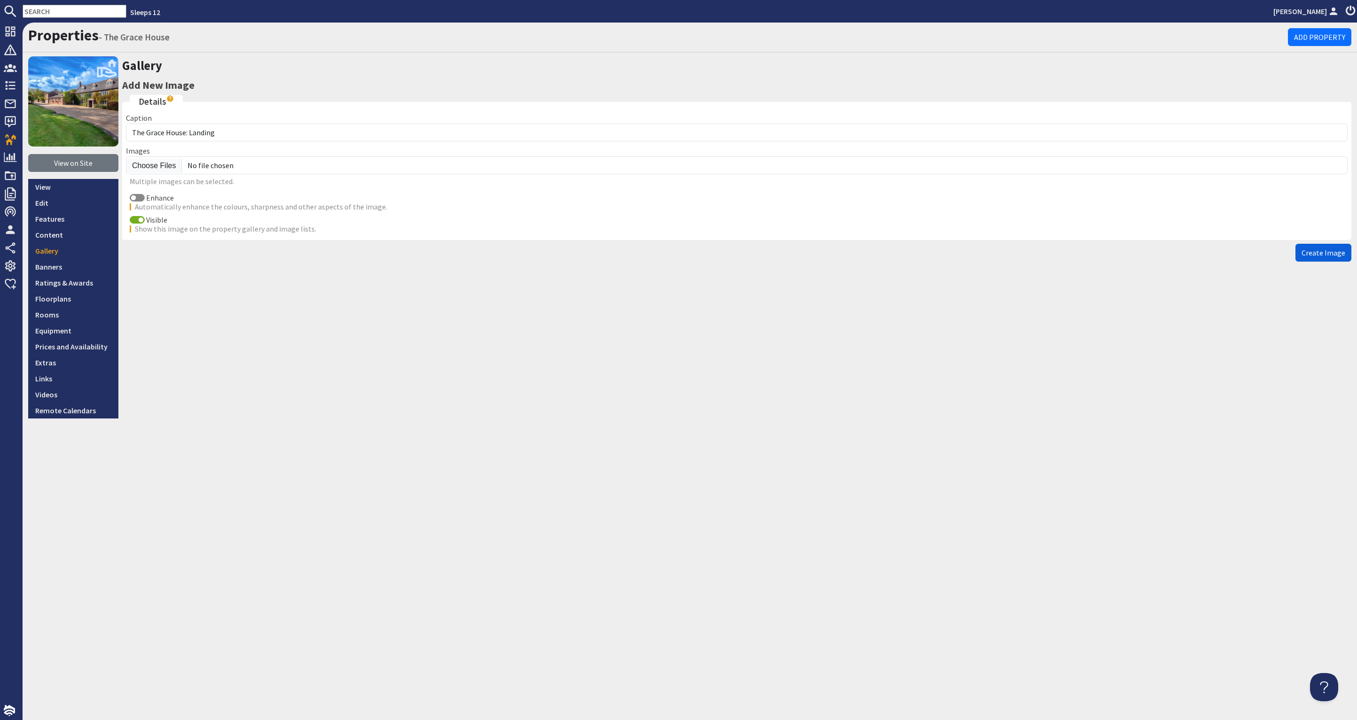
click at [1332, 251] on span "Create Image" at bounding box center [1324, 252] width 44 height 9
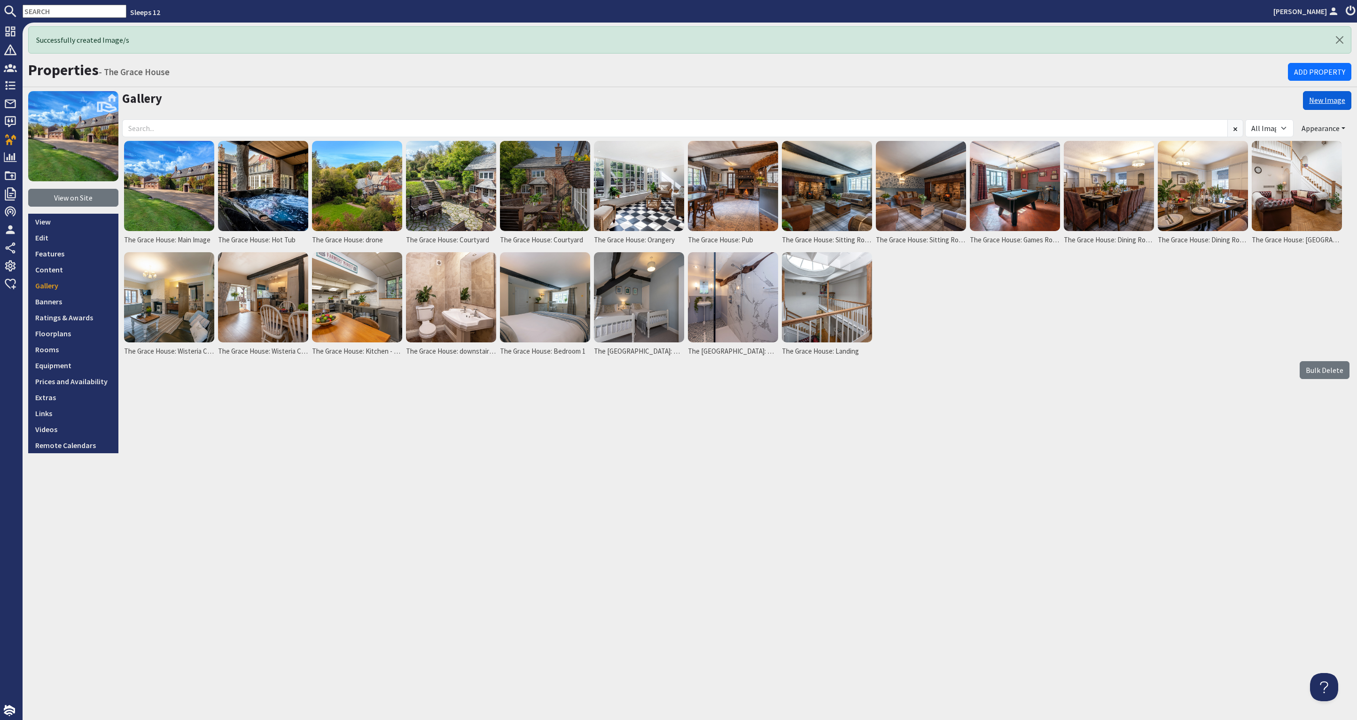
click at [1322, 99] on link "New Image" at bounding box center [1327, 100] width 48 height 19
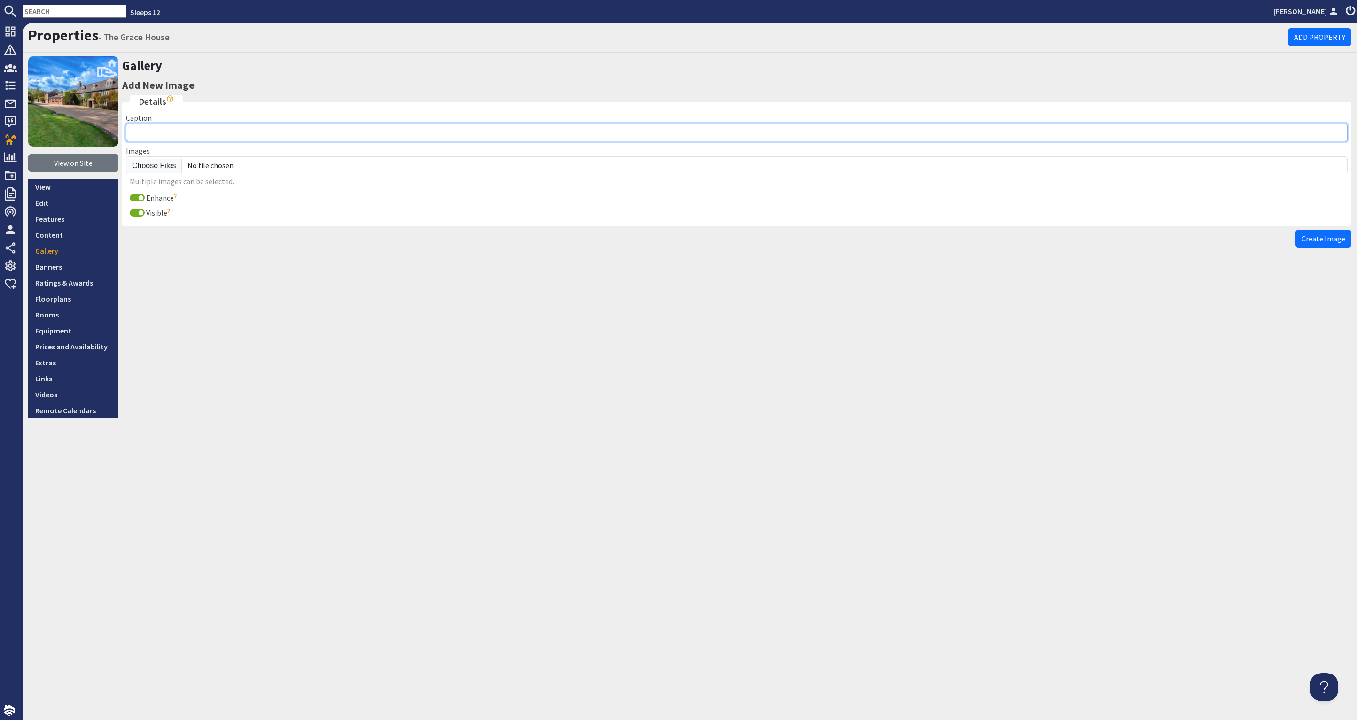
click at [179, 128] on input "Caption" at bounding box center [737, 133] width 1222 height 18
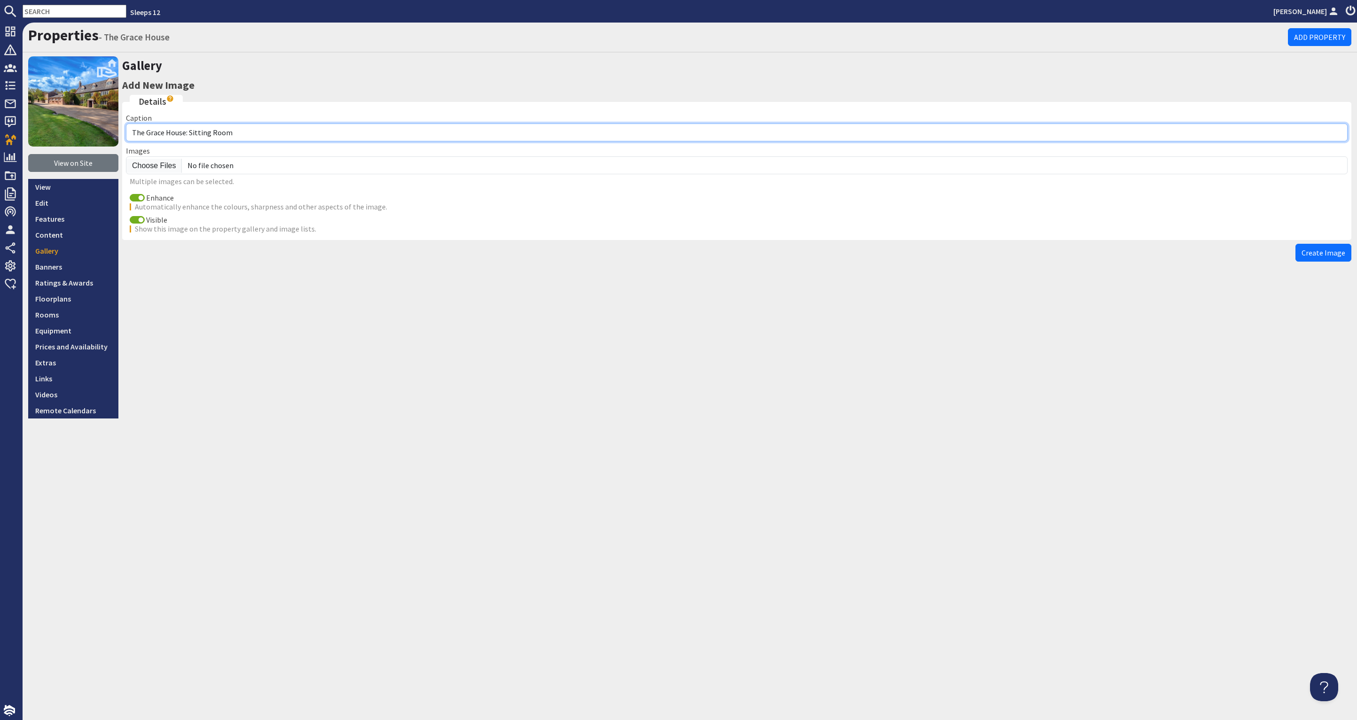
drag, startPoint x: 247, startPoint y: 131, endPoint x: 242, endPoint y: 145, distance: 14.4
click at [189, 133] on input "The Grace House: Sitting Room" at bounding box center [737, 133] width 1222 height 18
type input "The Grace House: Bedroom 2"
click at [1296, 244] on button "Create Image" at bounding box center [1324, 253] width 56 height 18
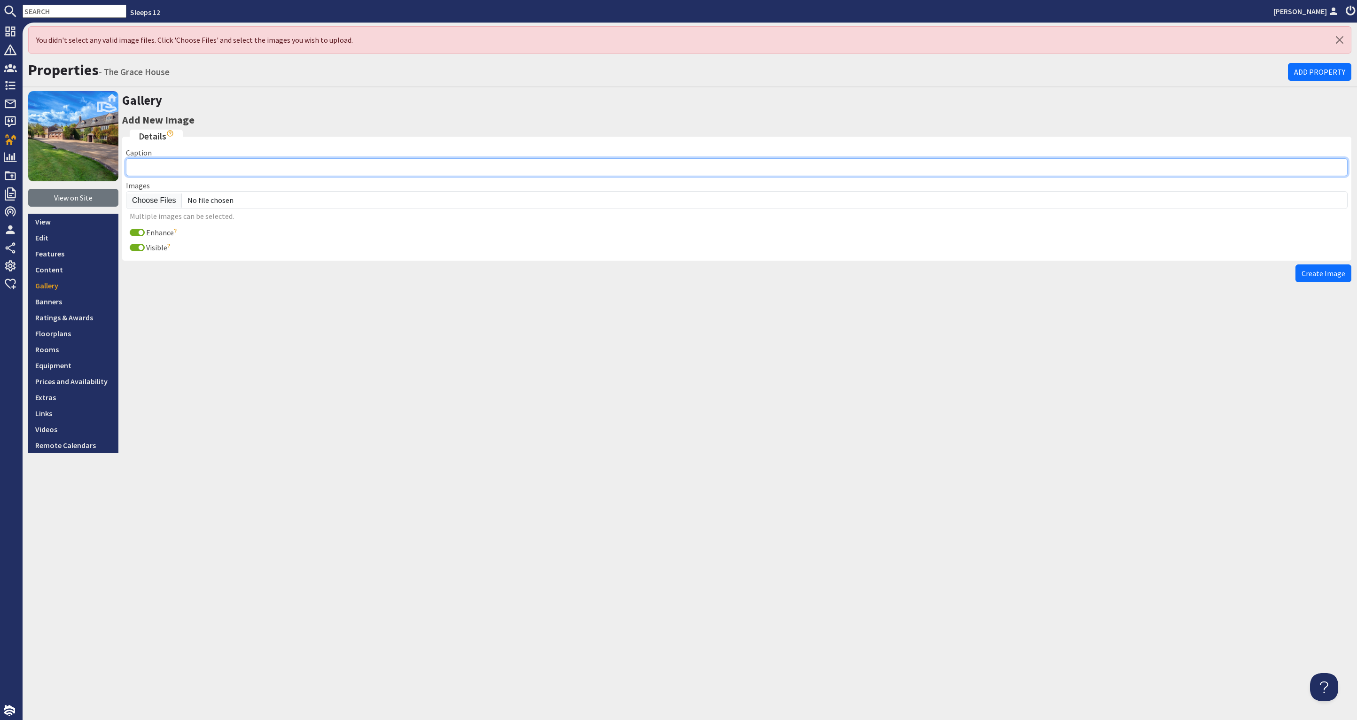
click at [206, 170] on input "Caption" at bounding box center [737, 167] width 1222 height 18
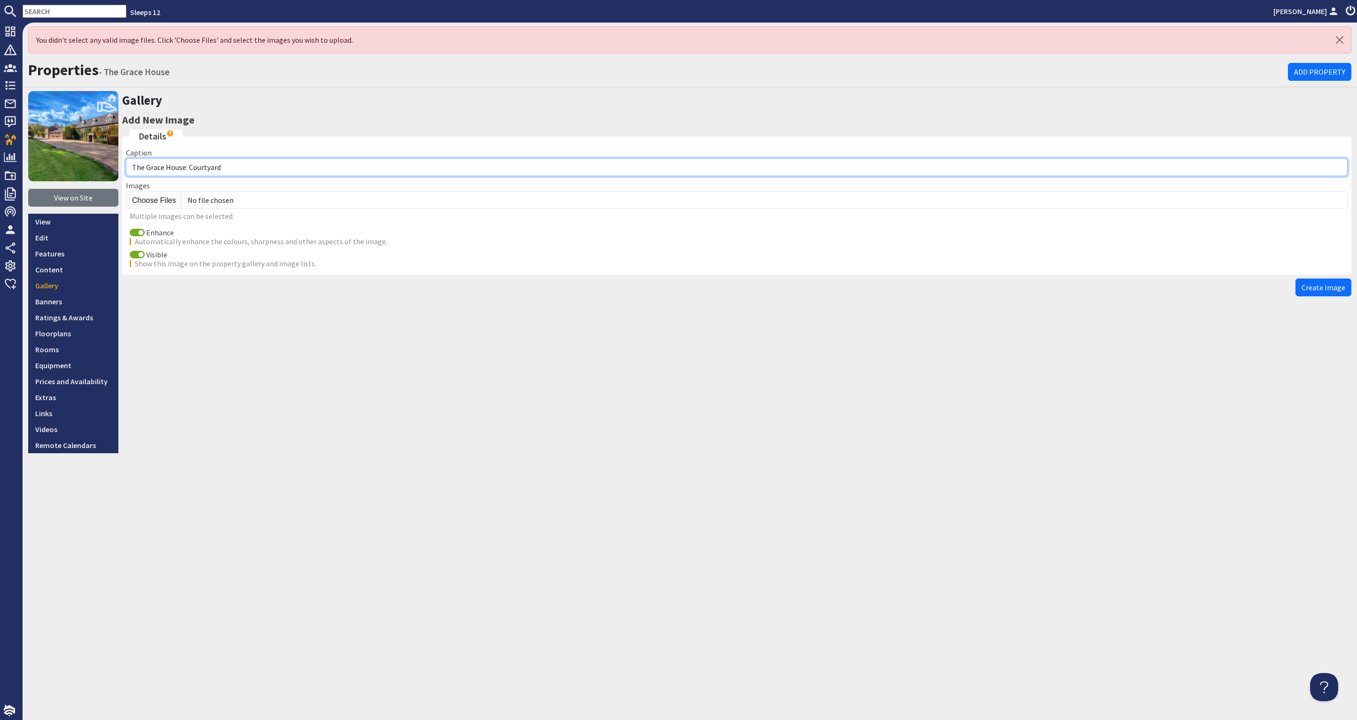
drag, startPoint x: 212, startPoint y: 166, endPoint x: 189, endPoint y: 167, distance: 23.5
click at [189, 167] on input "The Grace House: Courtyard" at bounding box center [737, 167] width 1222 height 18
type input "The Grace House: Bedroom 2"
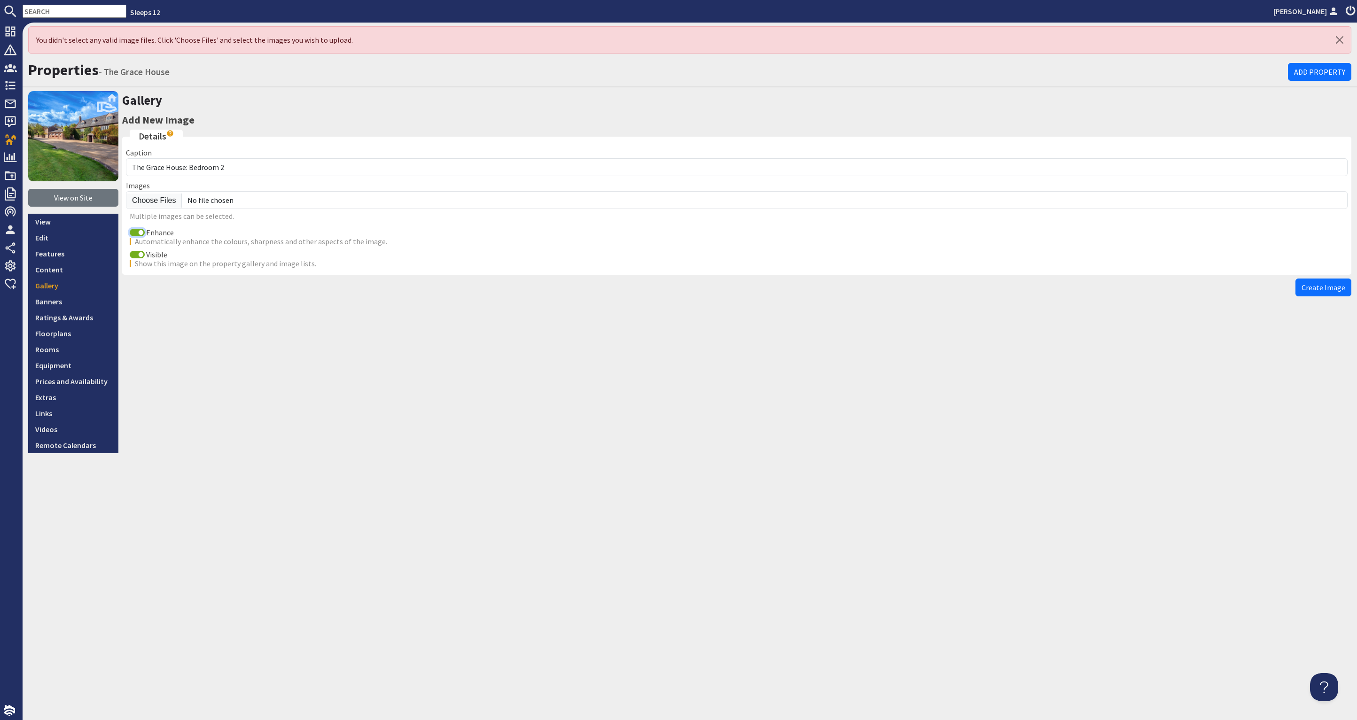
click at [139, 230] on input "Enhance" at bounding box center [137, 233] width 15 height 8
checkbox input "false"
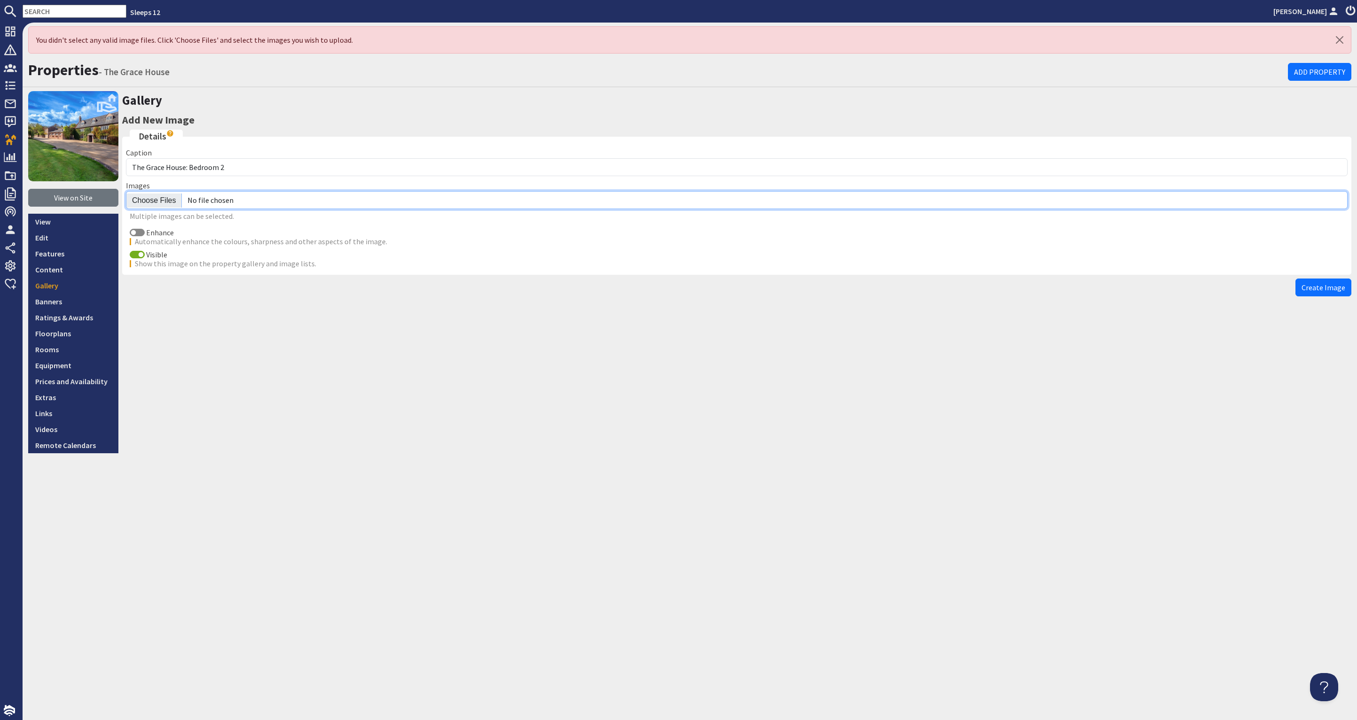
click at [167, 201] on input "file" at bounding box center [737, 200] width 1222 height 18
type input "C:\fakepath\the-grace-house-holiday-home-group-accommodation-somerset-sleeping-…"
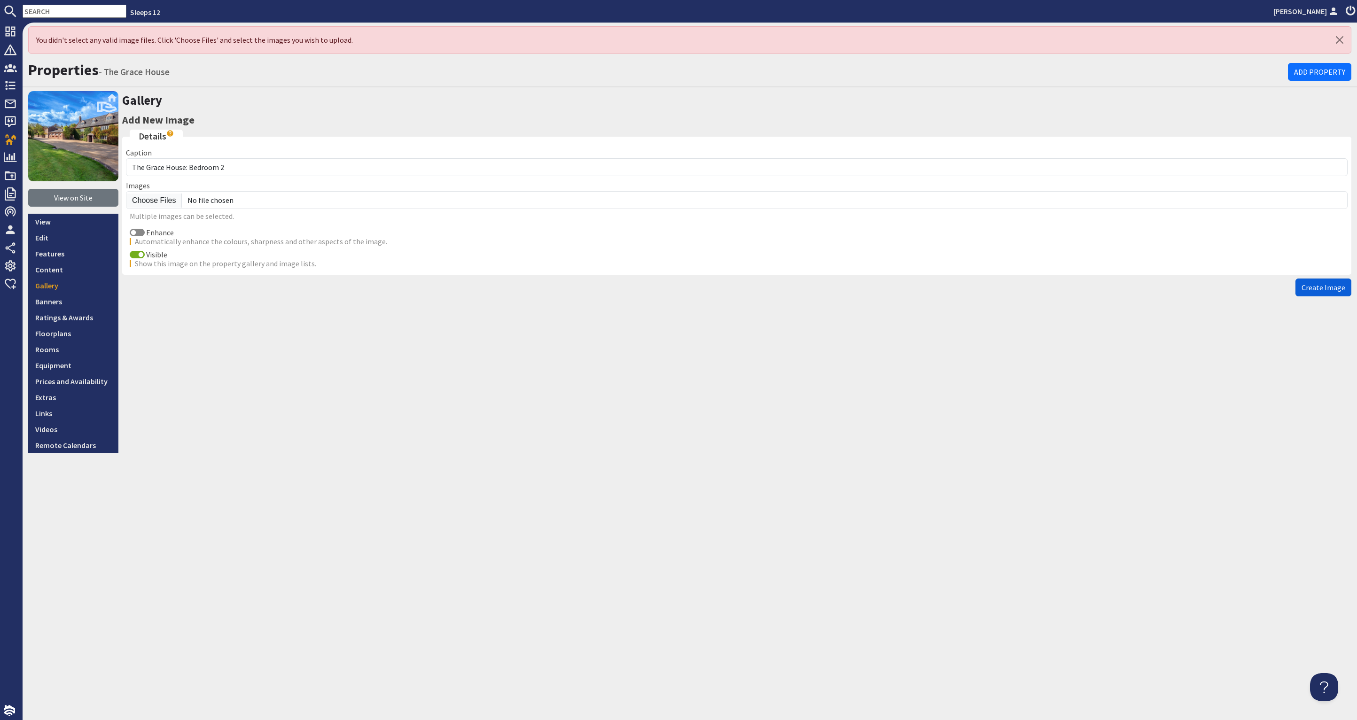
click at [1325, 283] on span "Create Image" at bounding box center [1324, 287] width 44 height 9
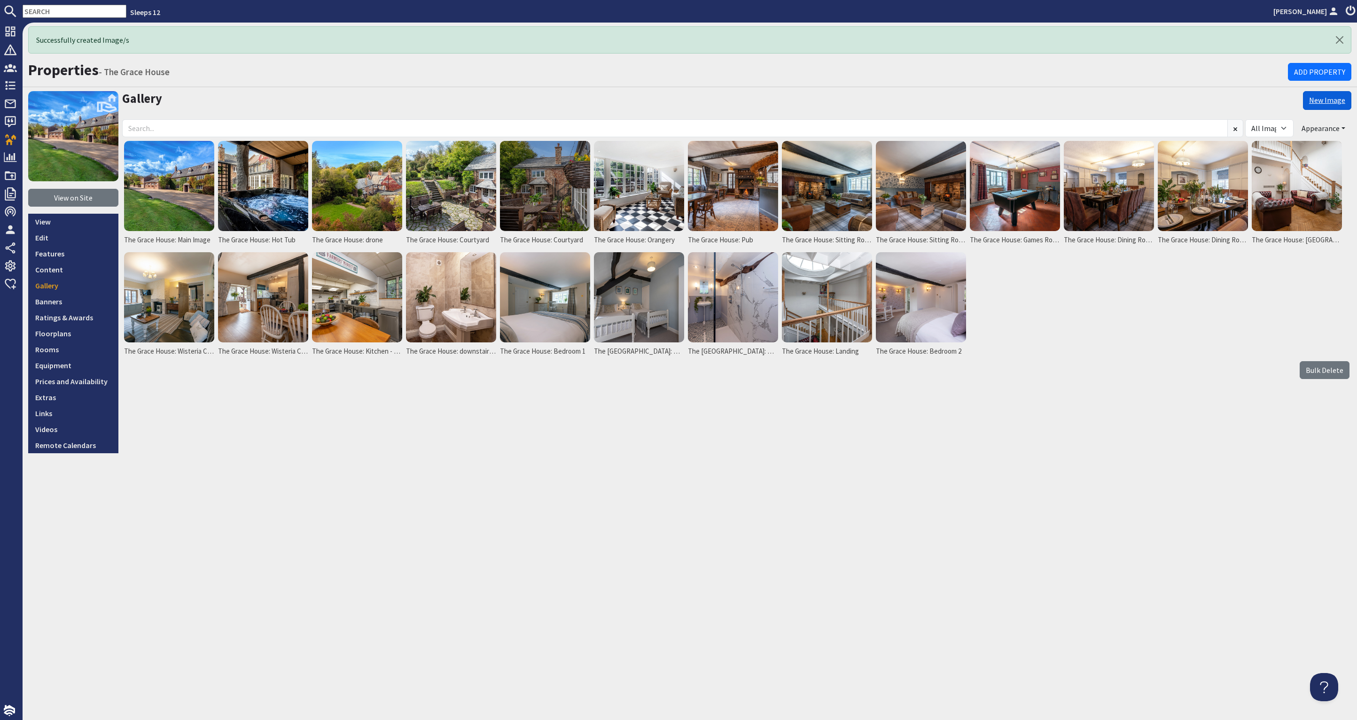
click at [1331, 101] on link "New Image" at bounding box center [1327, 100] width 48 height 19
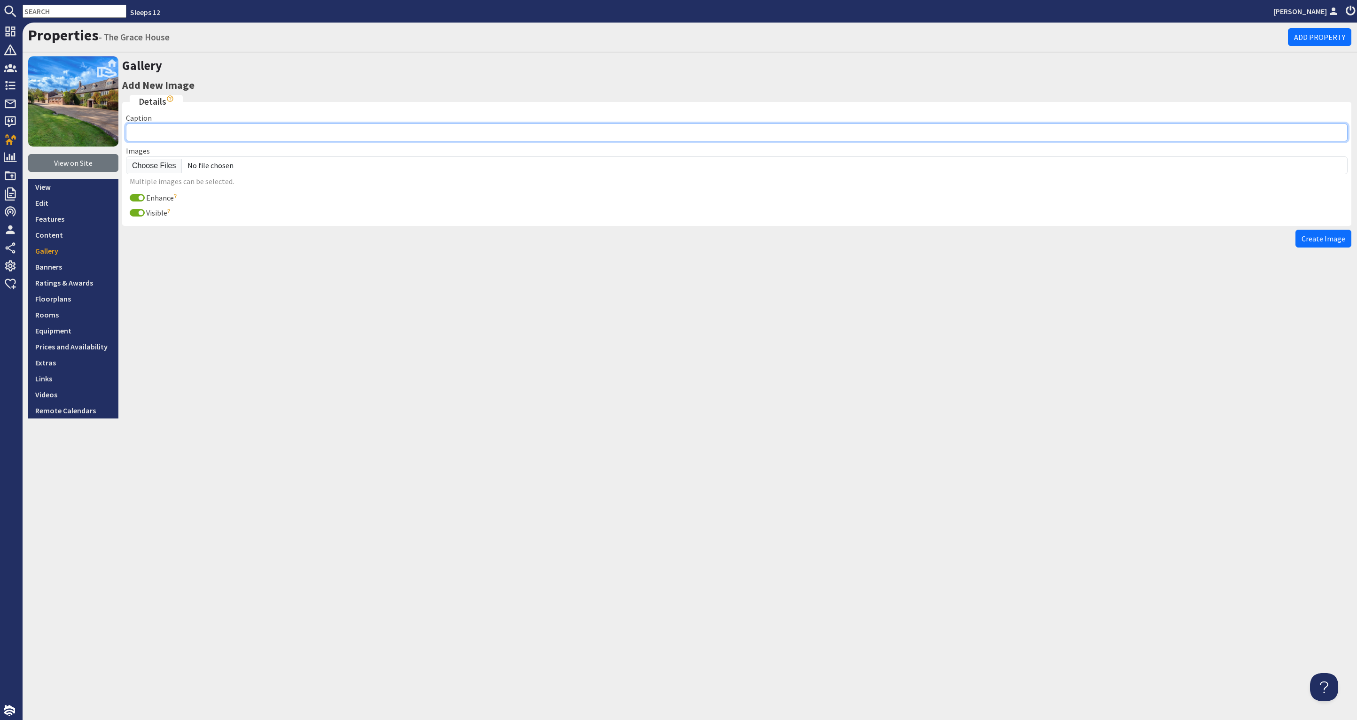
click at [298, 135] on input "Caption" at bounding box center [737, 133] width 1222 height 18
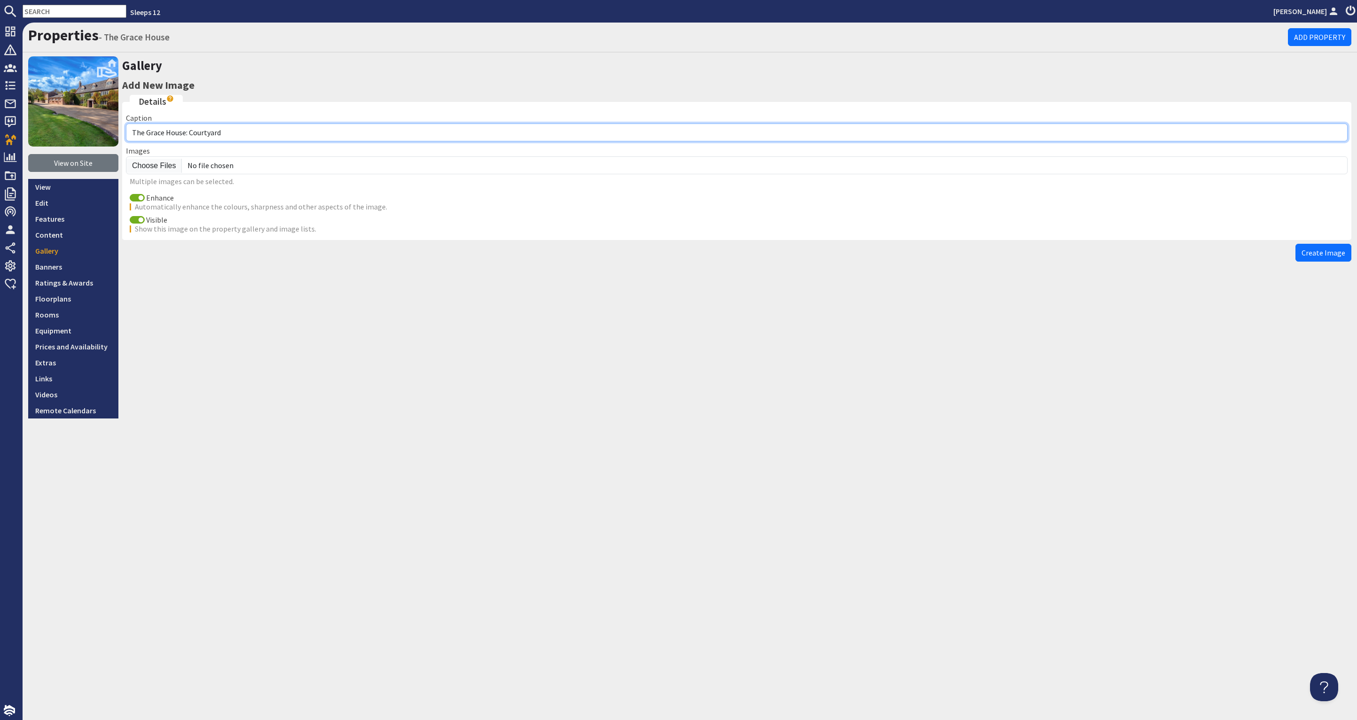
drag, startPoint x: 229, startPoint y: 131, endPoint x: 217, endPoint y: 133, distance: 12.3
click at [189, 132] on input "The Grace House: Courtyard" at bounding box center [737, 133] width 1222 height 18
click at [228, 132] on input "The Grace House: Bedroom 2 En Suite" at bounding box center [737, 133] width 1222 height 18
type input "The Grace House: Bedroom 2 en suite"
click at [133, 196] on input "Enhance" at bounding box center [137, 198] width 15 height 8
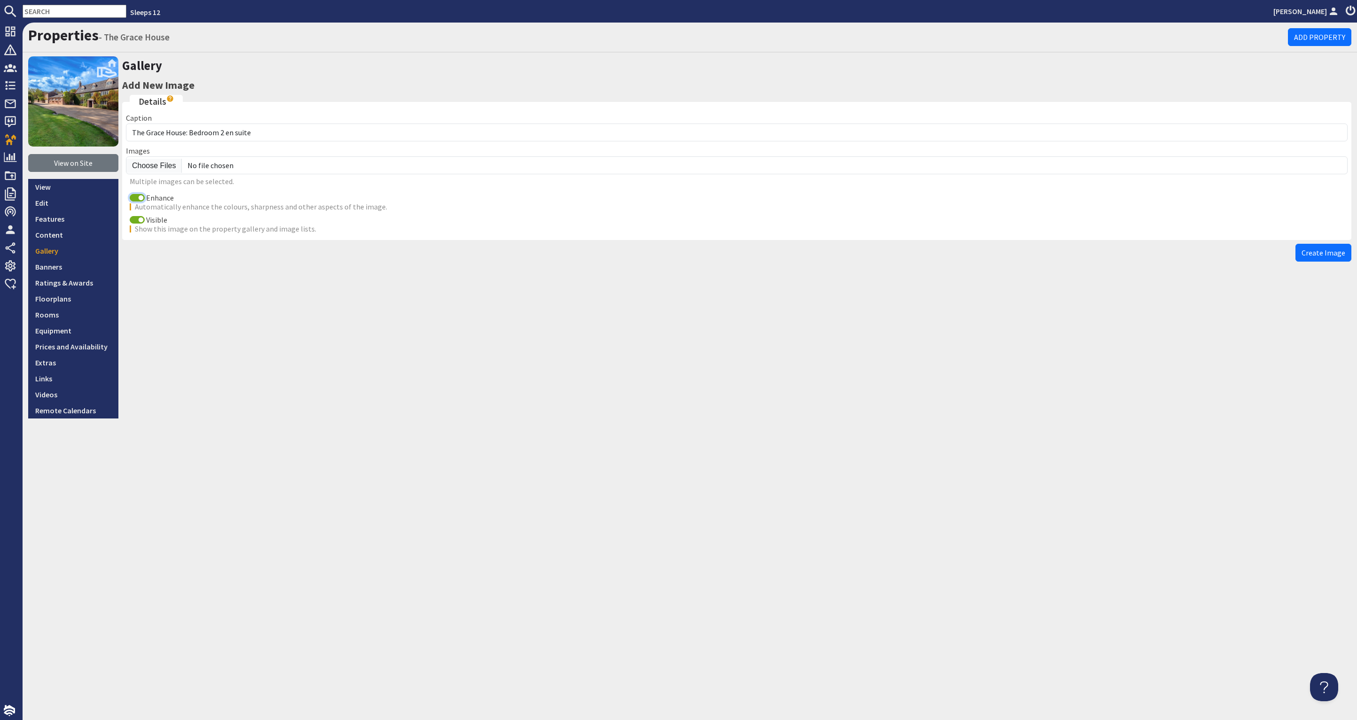
checkbox input "false"
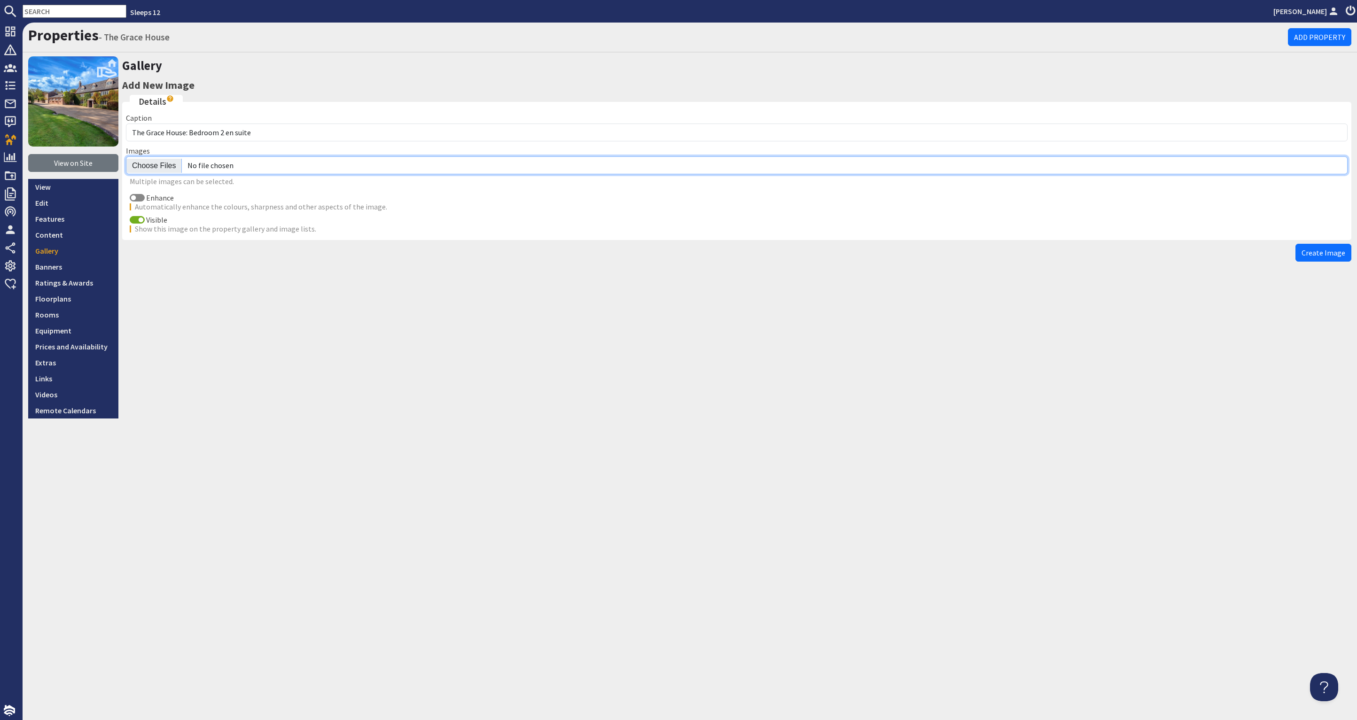
click at [152, 166] on input "file" at bounding box center [737, 166] width 1222 height 18
type input "C:\fakepath\the-grace-house-holiday-home-group-accommodation-somerset-sleeping1…"
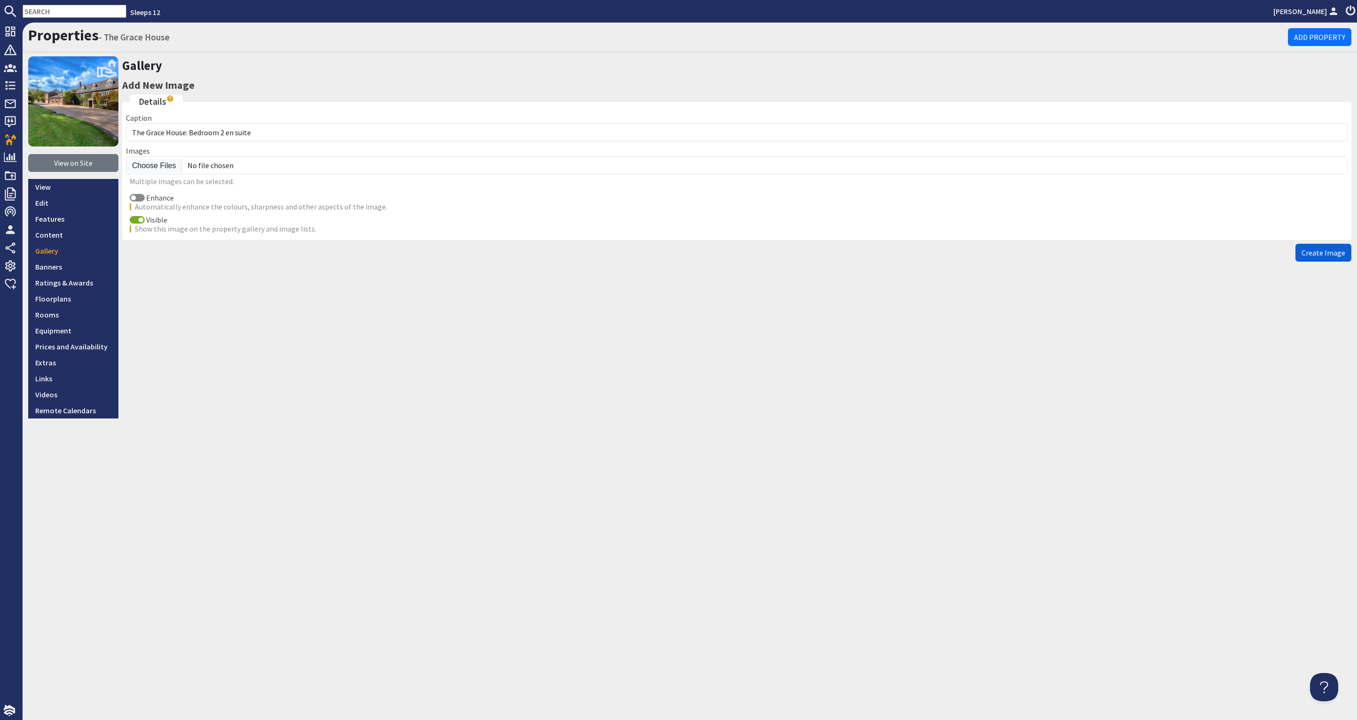
click at [1330, 253] on span "Create Image" at bounding box center [1324, 252] width 44 height 9
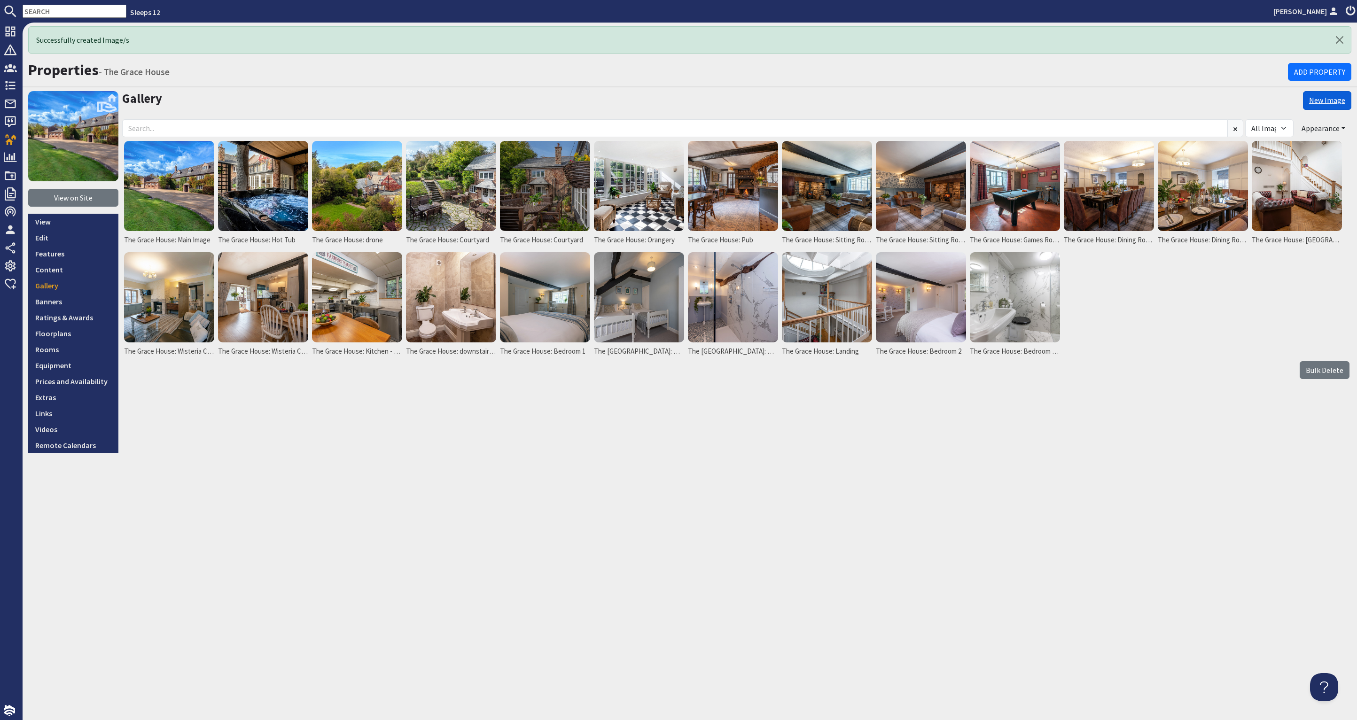
click at [1319, 96] on link "New Image" at bounding box center [1327, 100] width 48 height 19
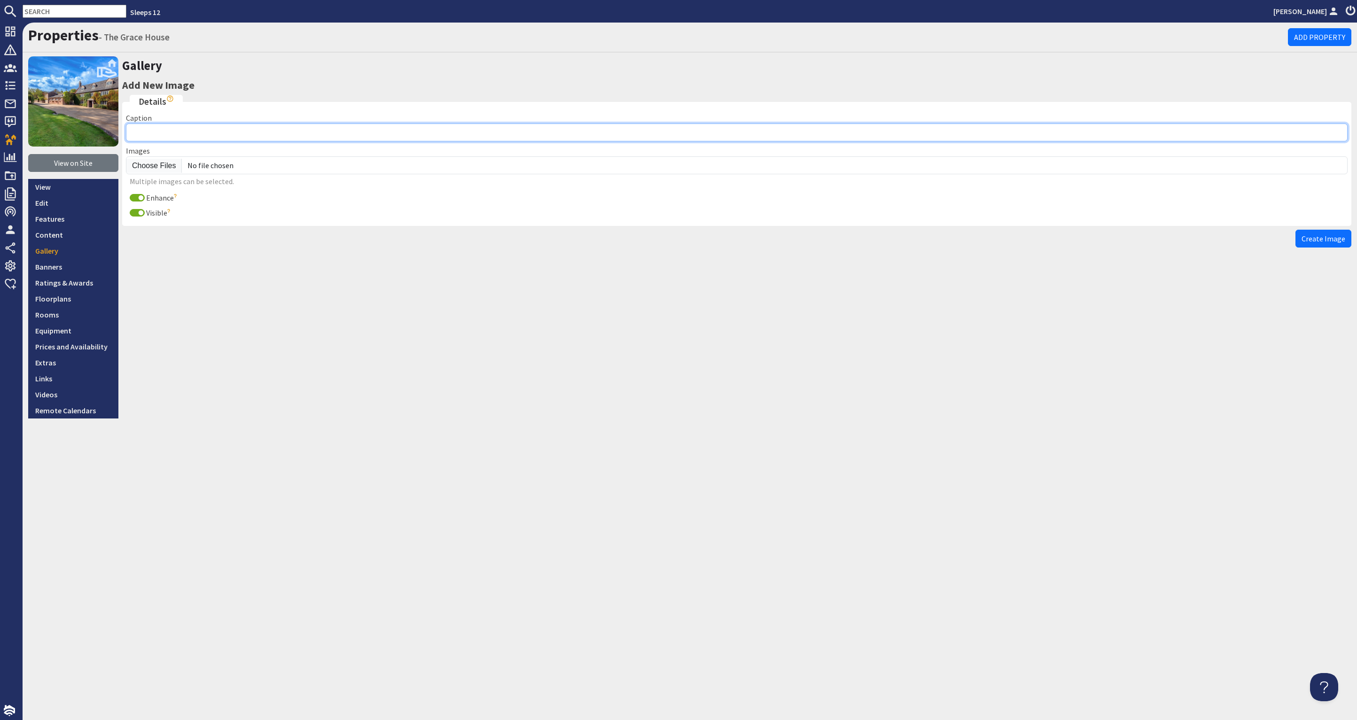
click at [184, 131] on input "Caption" at bounding box center [737, 133] width 1222 height 18
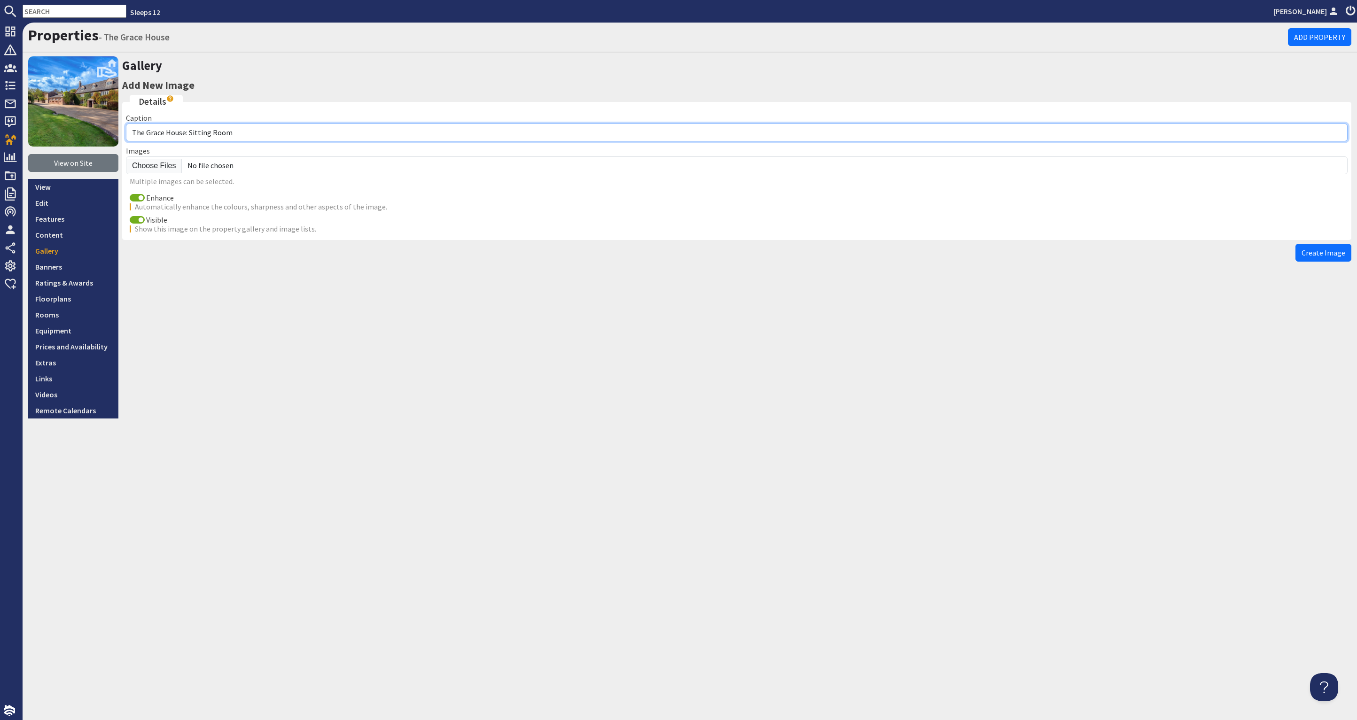
drag, startPoint x: 217, startPoint y: 133, endPoint x: 189, endPoint y: 132, distance: 27.8
click at [189, 132] on input "The Grace House: Sitting Room" at bounding box center [737, 133] width 1222 height 18
type input "The Grace House: Bedroom 3"
drag, startPoint x: 133, startPoint y: 196, endPoint x: 139, endPoint y: 173, distance: 23.6
click at [133, 196] on input "Enhance" at bounding box center [137, 198] width 15 height 8
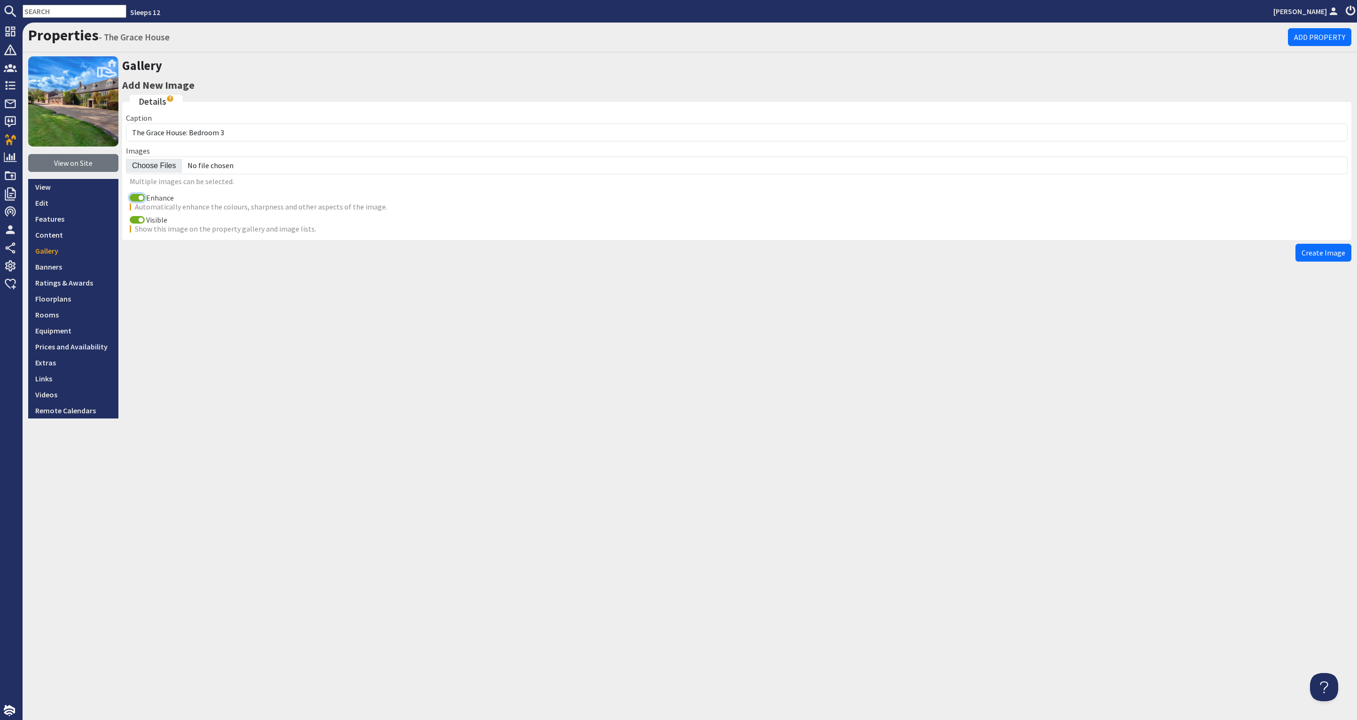
checkbox input "false"
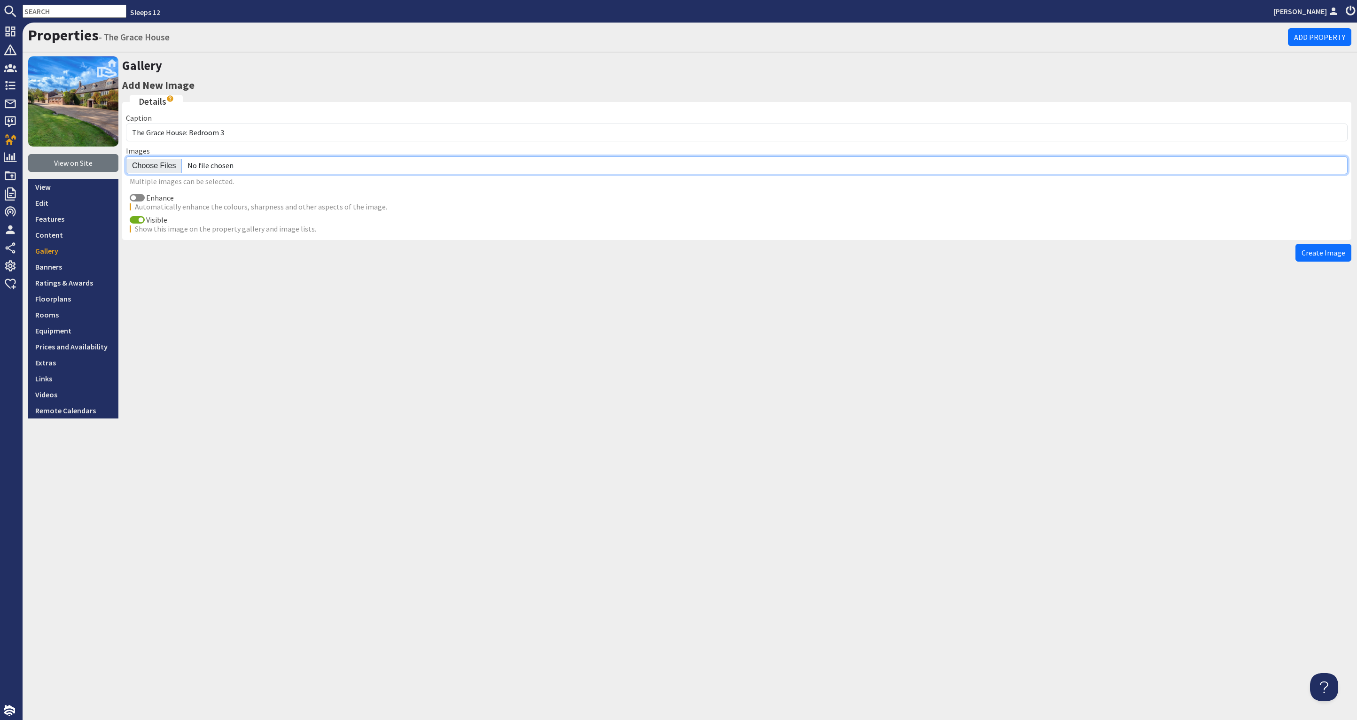
click at [142, 163] on input "file" at bounding box center [737, 166] width 1222 height 18
type input "C:\fakepath\the-grace-house-holiday-home-group-accommodation-somerset-sleeping1…"
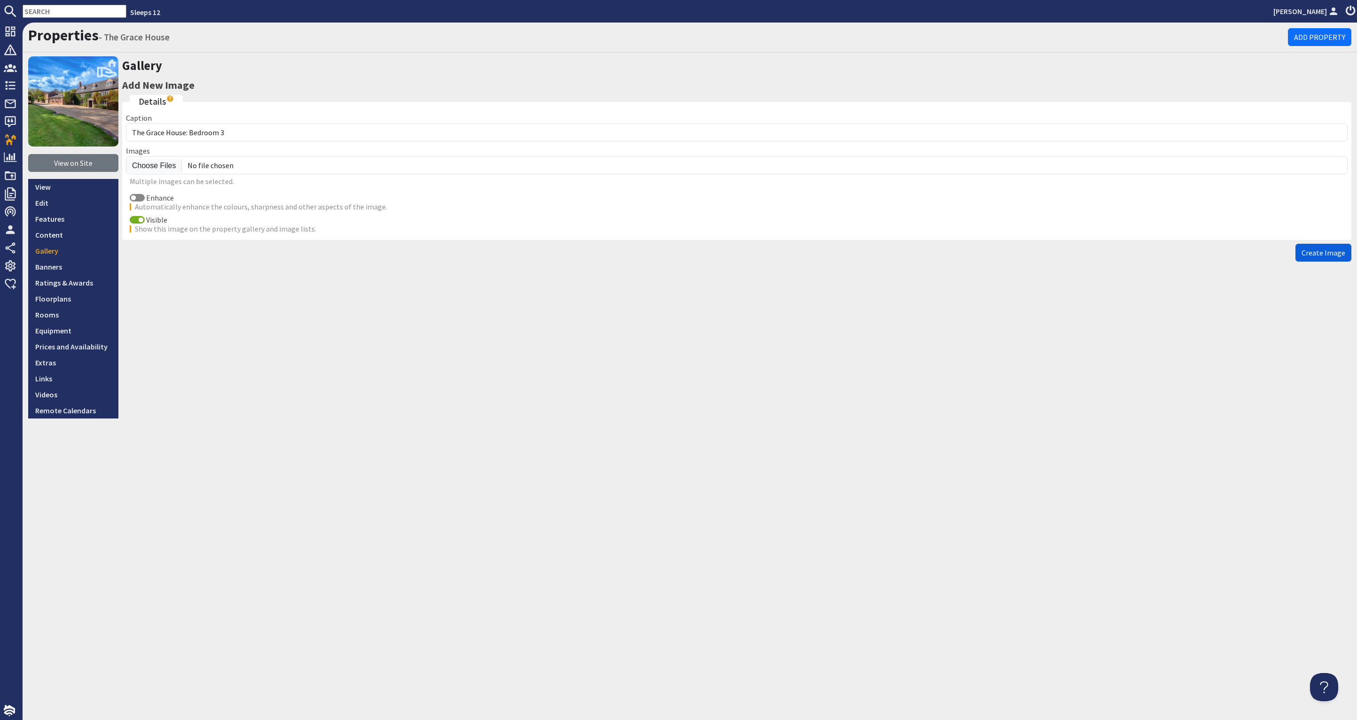
click at [1319, 251] on span "Create Image" at bounding box center [1324, 252] width 44 height 9
